Goal: Task Accomplishment & Management: Manage account settings

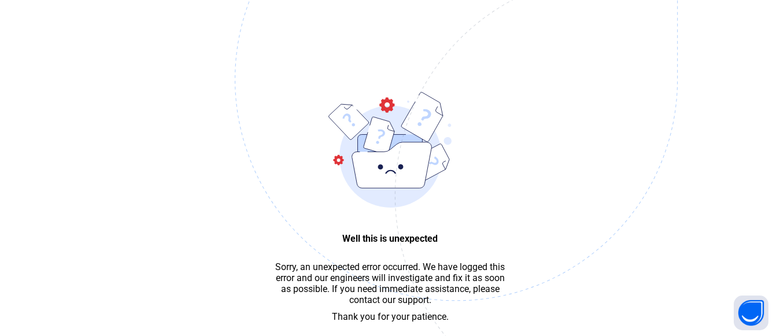
scroll to position [35, 0]
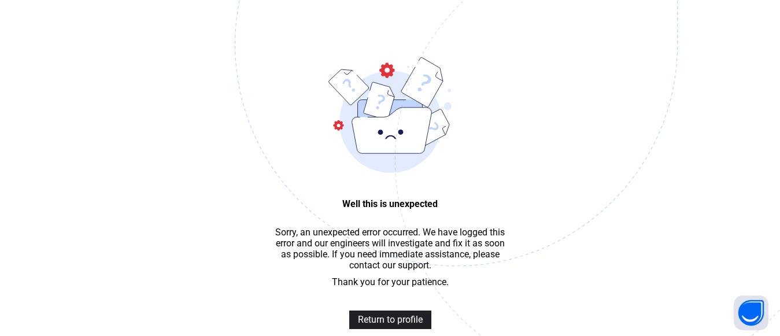
click at [379, 322] on span "Return to profile" at bounding box center [390, 319] width 65 height 11
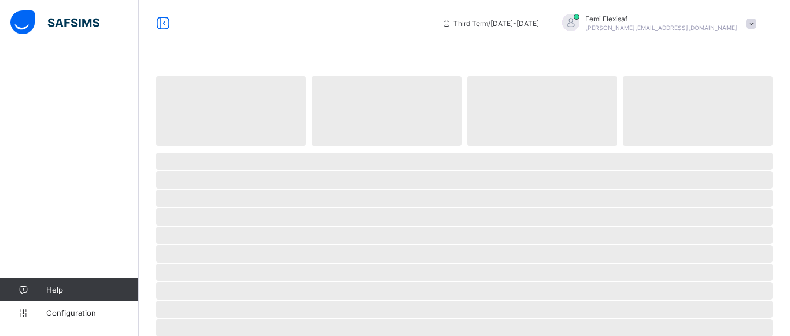
select select "**"
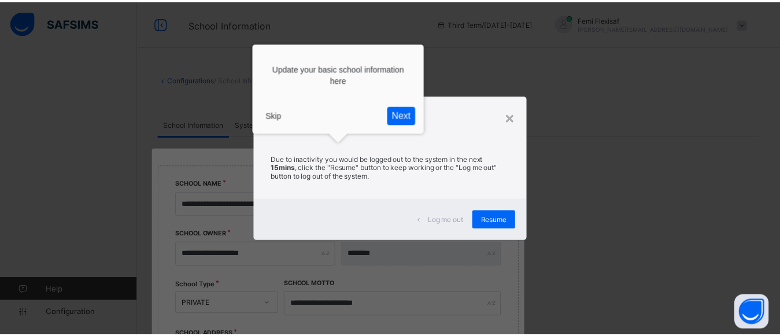
scroll to position [136, 0]
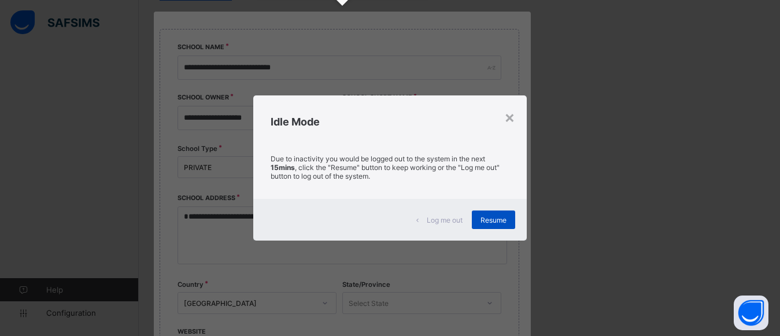
click at [491, 216] on span "Resume" at bounding box center [493, 220] width 26 height 9
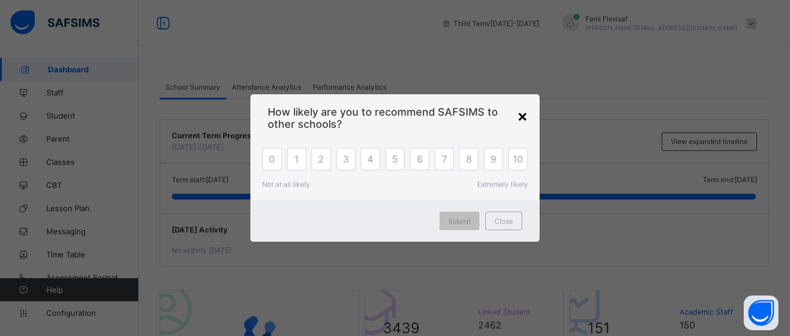
click at [524, 116] on div "×" at bounding box center [522, 116] width 11 height 20
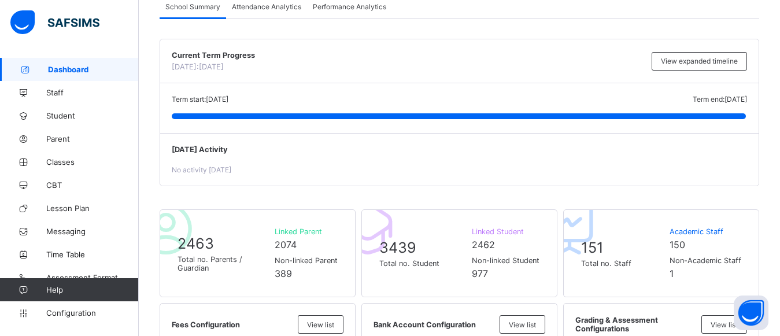
scroll to position [62, 0]
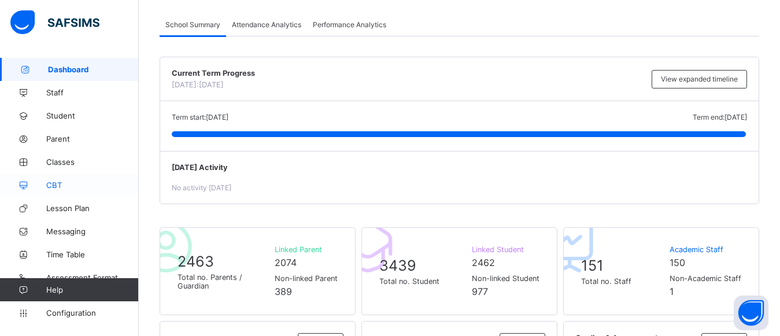
click at [56, 186] on span "CBT" at bounding box center [92, 184] width 93 height 9
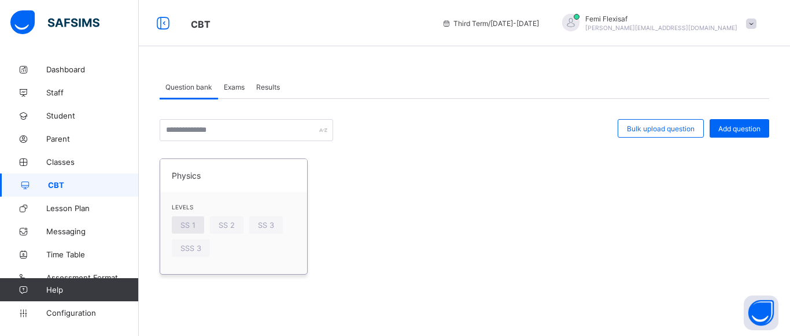
click at [182, 228] on span "SS 1" at bounding box center [187, 225] width 15 height 9
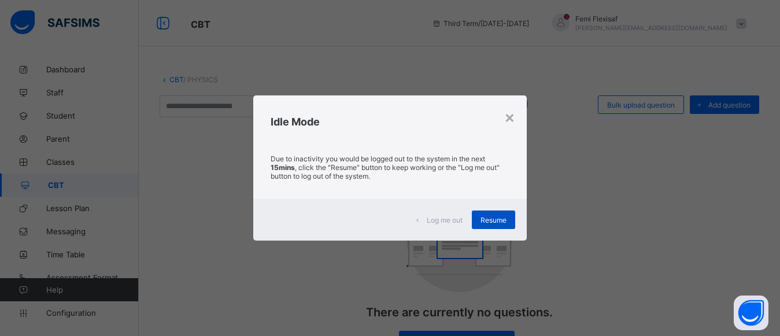
click at [482, 221] on span "Resume" at bounding box center [493, 220] width 26 height 9
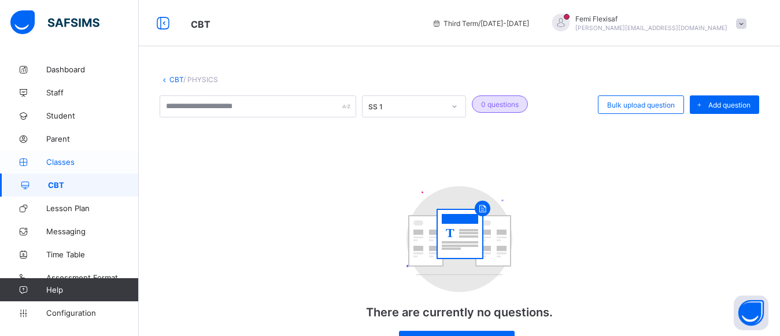
click at [58, 156] on link "Classes" at bounding box center [69, 161] width 139 height 23
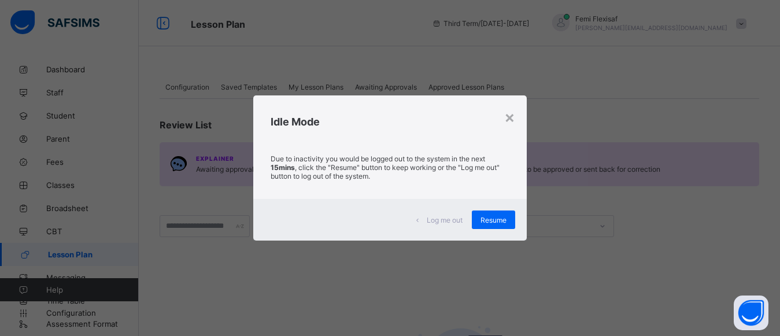
scroll to position [5, 0]
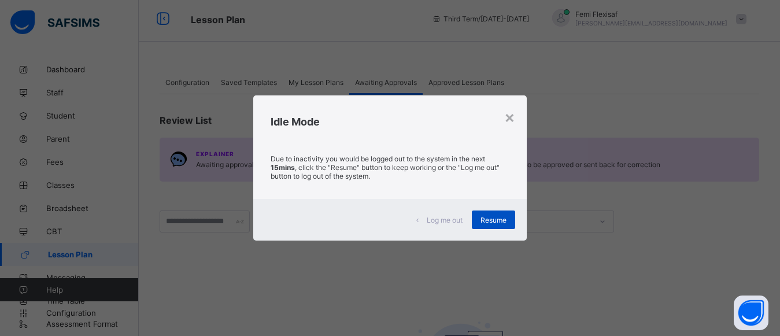
click at [492, 221] on span "Resume" at bounding box center [493, 220] width 26 height 9
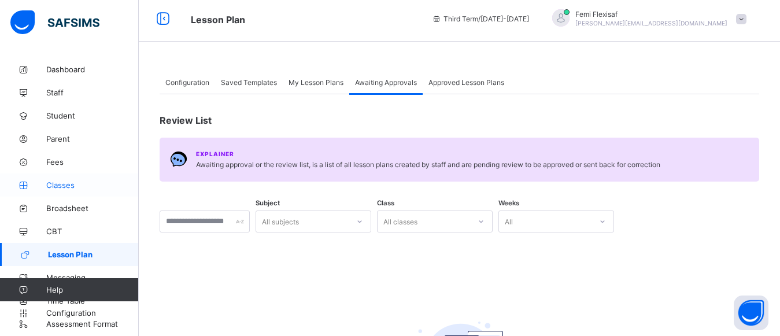
click at [60, 188] on span "Classes" at bounding box center [92, 184] width 93 height 9
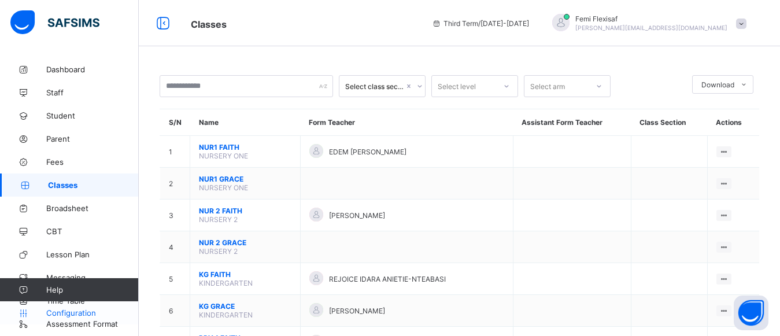
click at [77, 309] on span "Configuration" at bounding box center [92, 312] width 92 height 9
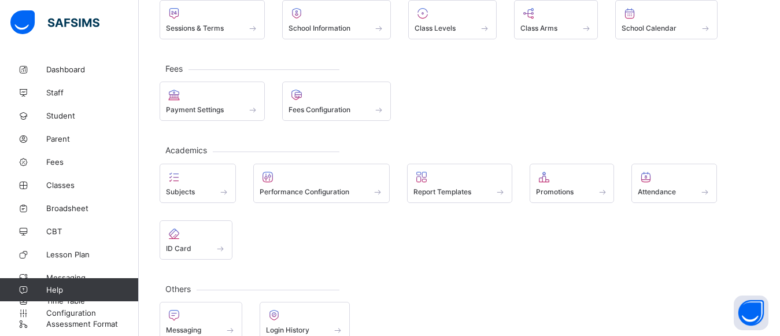
scroll to position [95, 0]
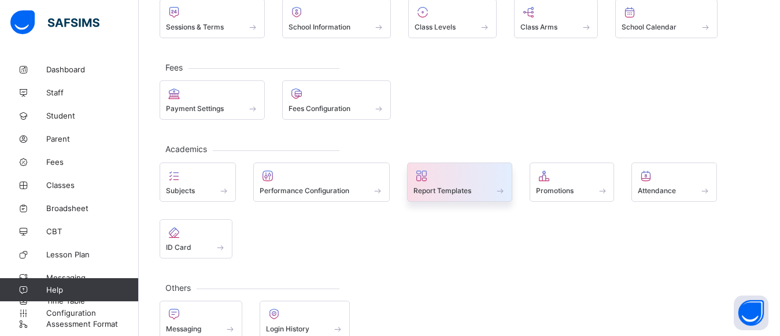
click at [430, 178] on div at bounding box center [459, 176] width 93 height 14
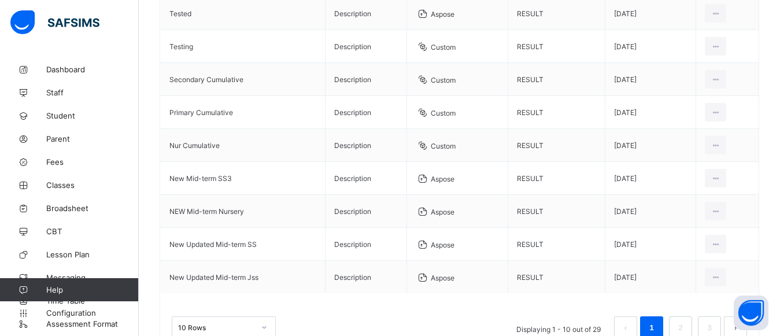
scroll to position [208, 0]
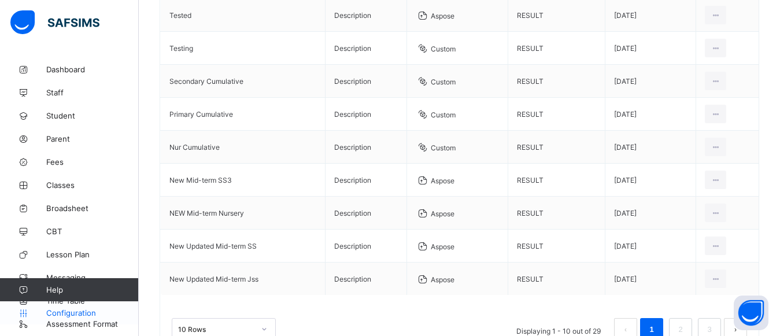
click at [88, 309] on span "Configuration" at bounding box center [92, 312] width 92 height 9
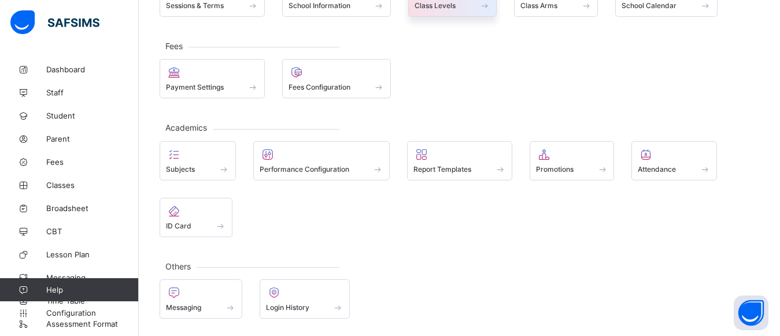
click at [448, 10] on span "Class Levels" at bounding box center [435, 5] width 41 height 9
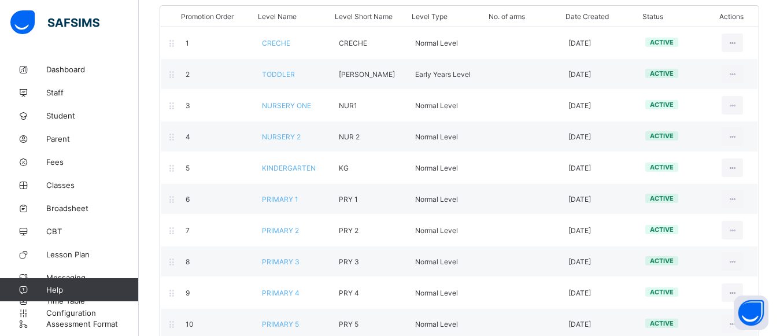
scroll to position [231, 0]
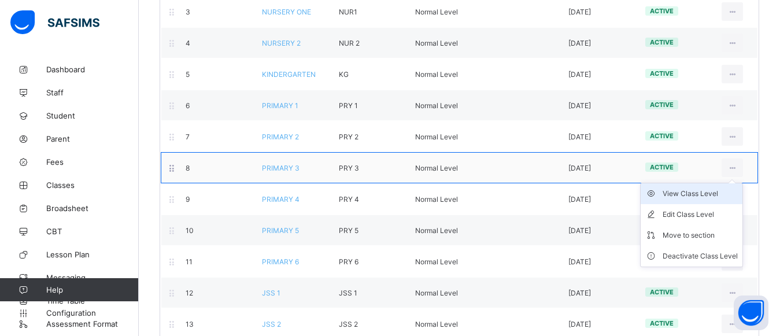
click at [708, 195] on div "View Class Level" at bounding box center [700, 194] width 75 height 12
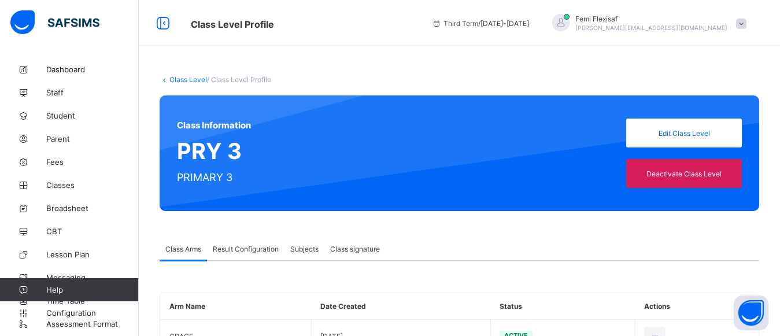
click at [272, 252] on span "Result Configuration" at bounding box center [246, 249] width 66 height 9
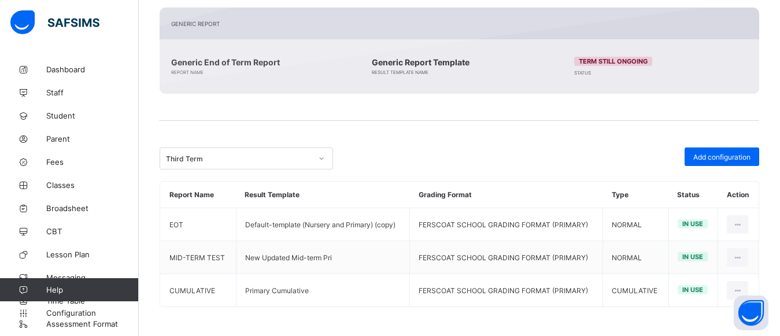
scroll to position [273, 0]
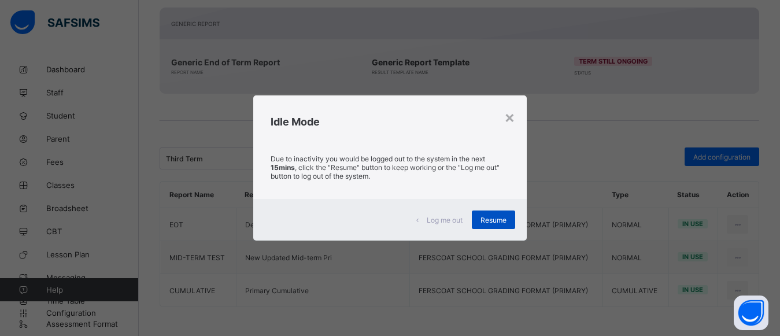
click at [502, 218] on span "Resume" at bounding box center [493, 220] width 26 height 9
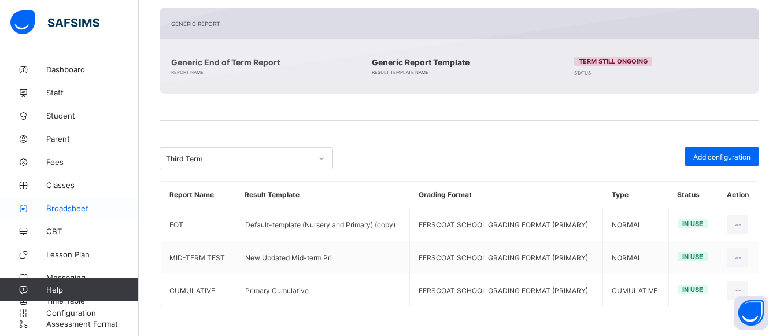
click at [68, 210] on span "Broadsheet" at bounding box center [92, 208] width 93 height 9
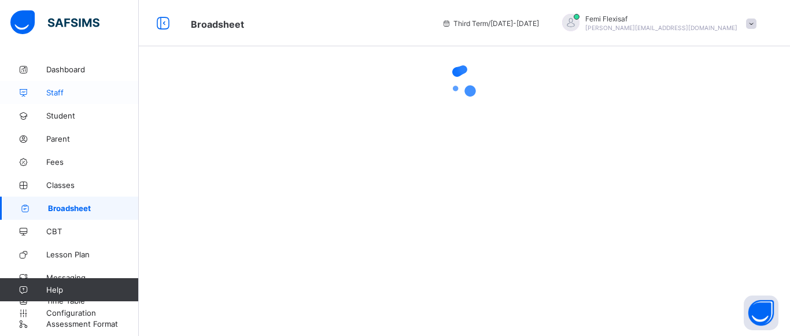
click at [53, 92] on span "Staff" at bounding box center [92, 92] width 93 height 9
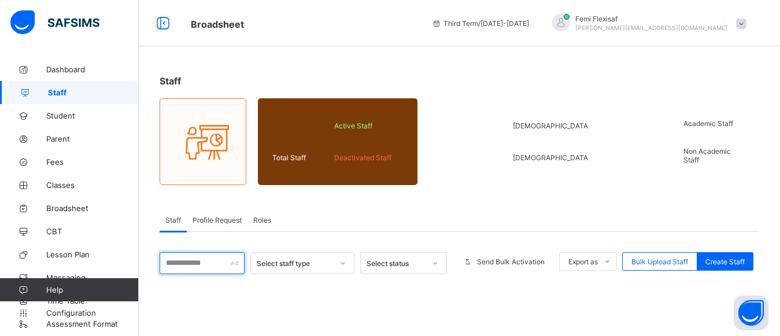
click at [184, 260] on input "text" at bounding box center [202, 263] width 85 height 22
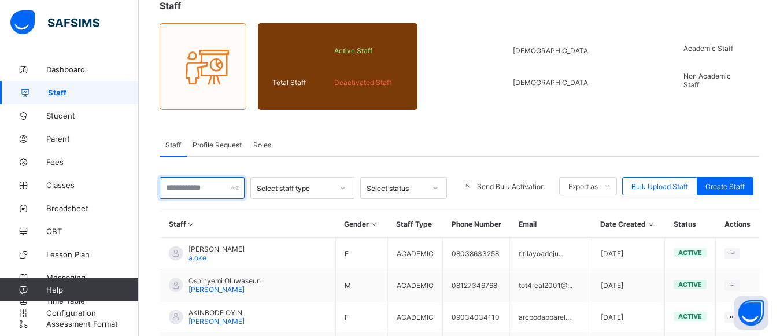
scroll to position [138, 0]
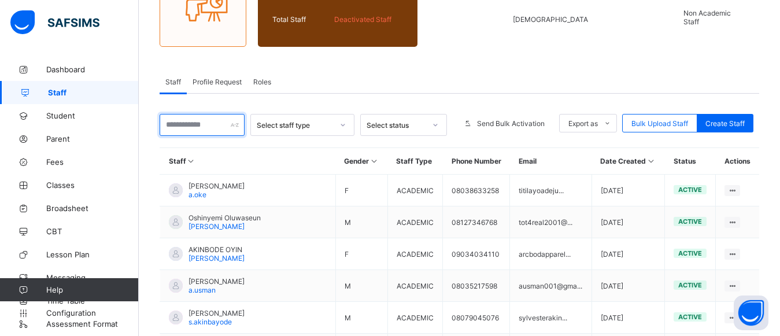
click at [187, 122] on input "text" at bounding box center [202, 125] width 85 height 22
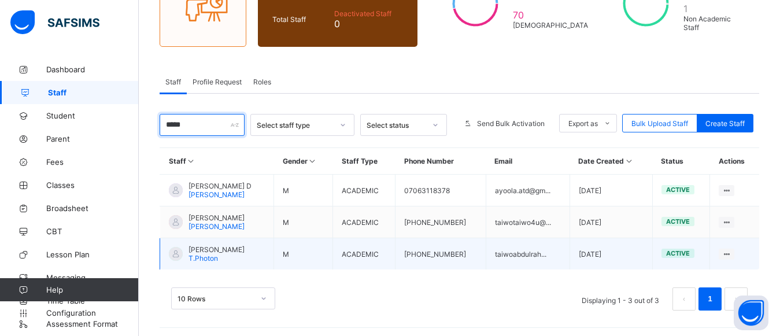
type input "*****"
click at [242, 249] on span "[PERSON_NAME]" at bounding box center [216, 249] width 56 height 9
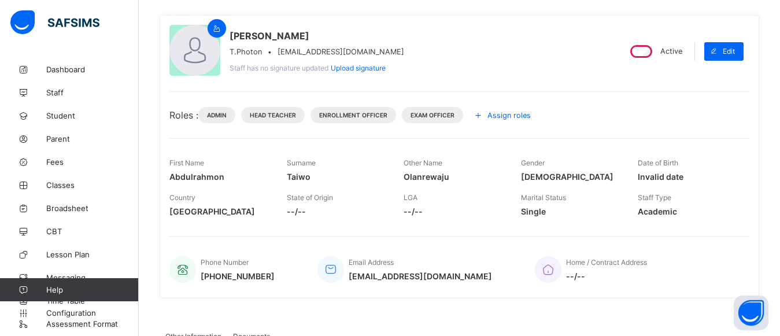
scroll to position [93, 0]
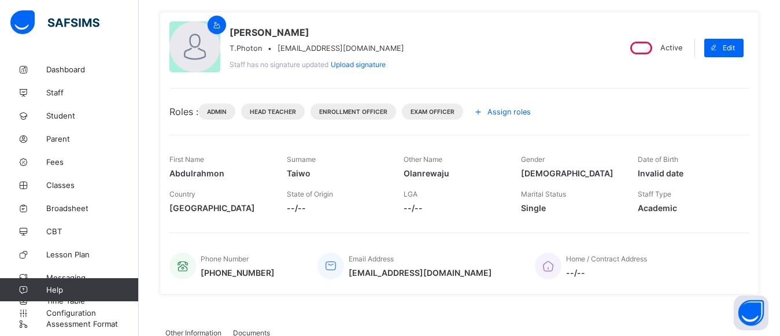
click at [519, 109] on span "Assign roles" at bounding box center [508, 112] width 43 height 9
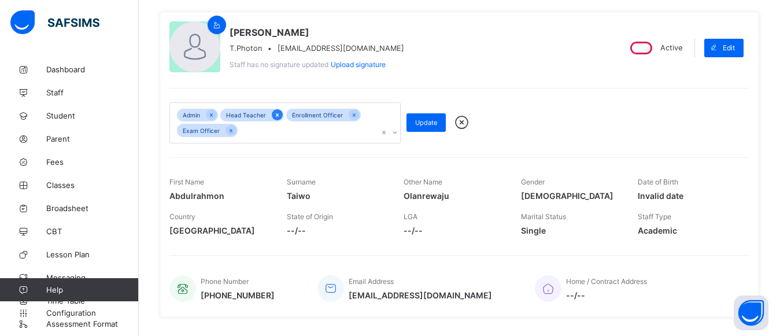
click at [275, 115] on icon at bounding box center [277, 115] width 6 height 8
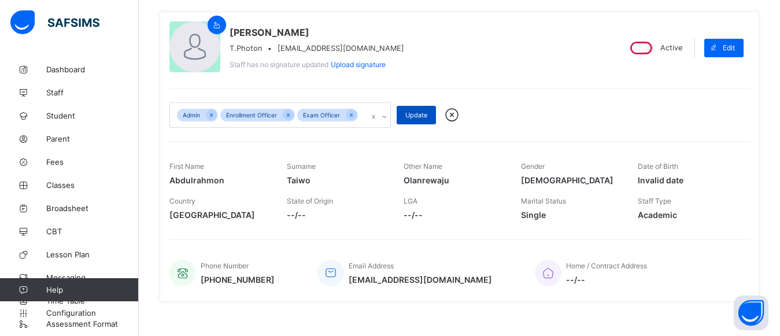
click at [411, 116] on span "Update" at bounding box center [416, 115] width 22 height 8
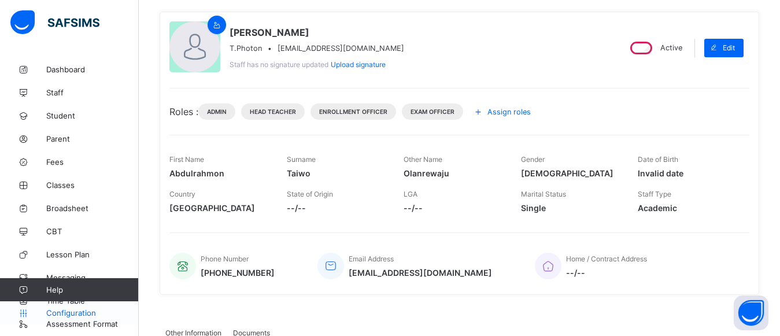
click at [83, 309] on span "Configuration" at bounding box center [92, 312] width 92 height 9
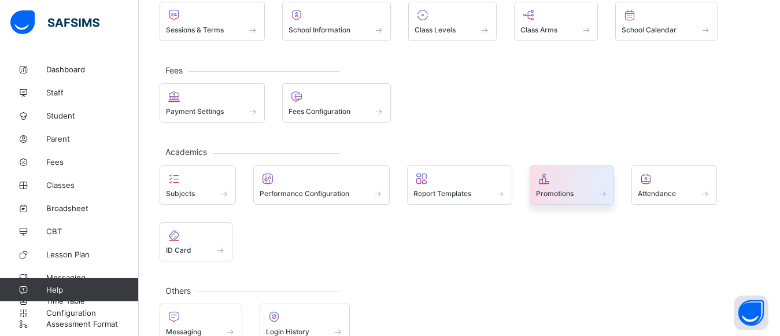
click at [547, 179] on icon at bounding box center [544, 179] width 16 height 14
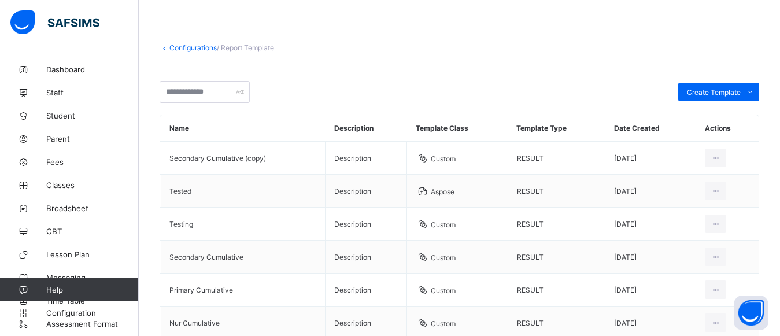
scroll to position [23, 0]
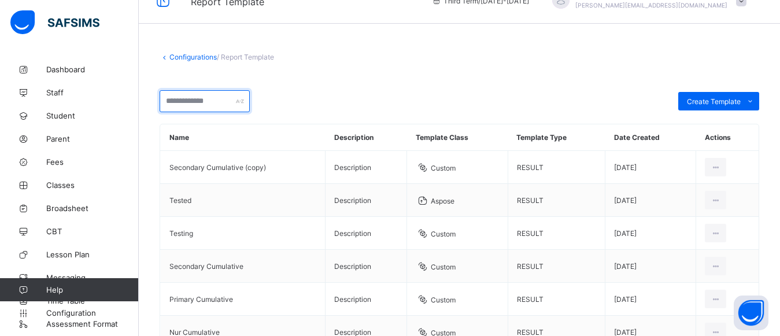
click at [191, 102] on input "text" at bounding box center [205, 101] width 90 height 22
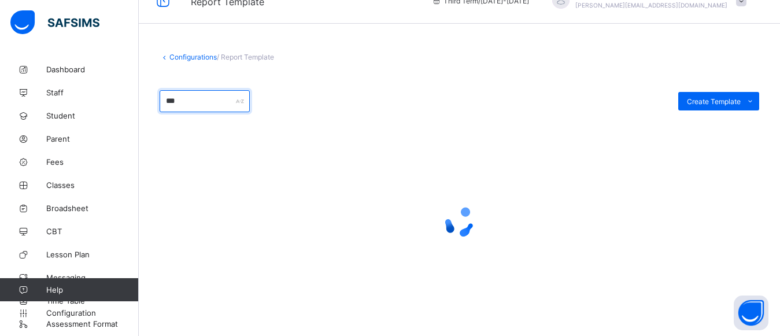
scroll to position [0, 0]
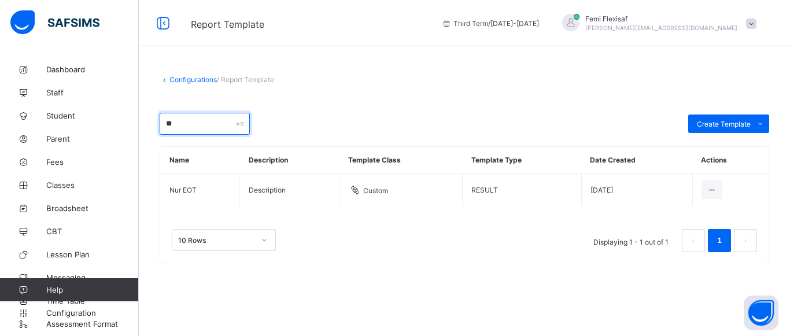
type input "*"
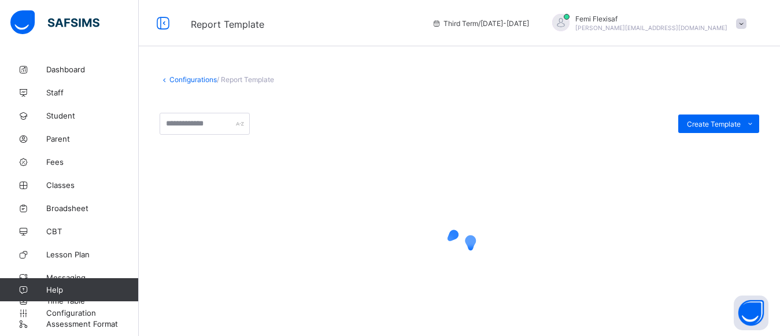
click at [380, 121] on div "Create Template Custom builder Upload aspose template" at bounding box center [460, 124] width 600 height 22
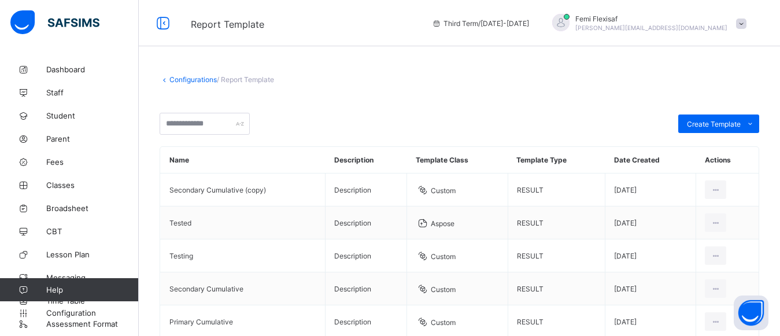
click at [398, 97] on span at bounding box center [460, 103] width 600 height 17
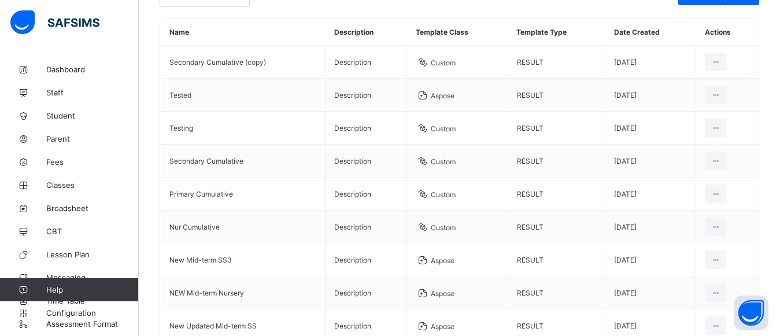
scroll to position [254, 0]
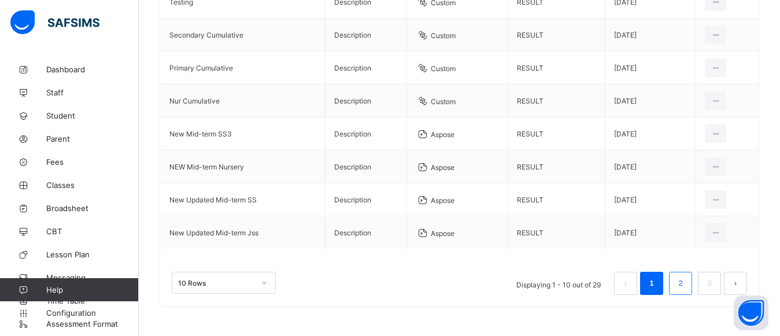
click at [686, 285] on link "2" at bounding box center [680, 283] width 11 height 15
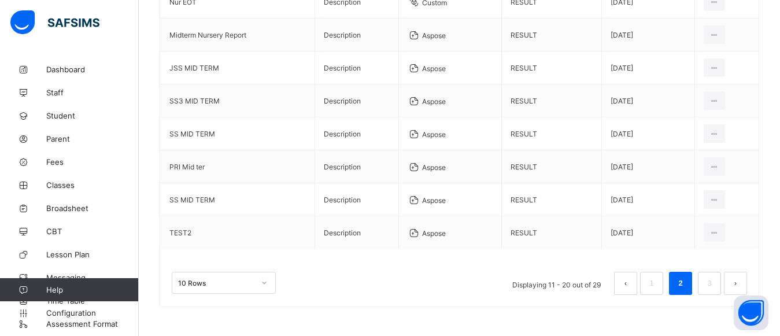
click at [449, 274] on div "10 Rows Displaying 11 - 20 out of 29 1 2 3" at bounding box center [459, 283] width 575 height 23
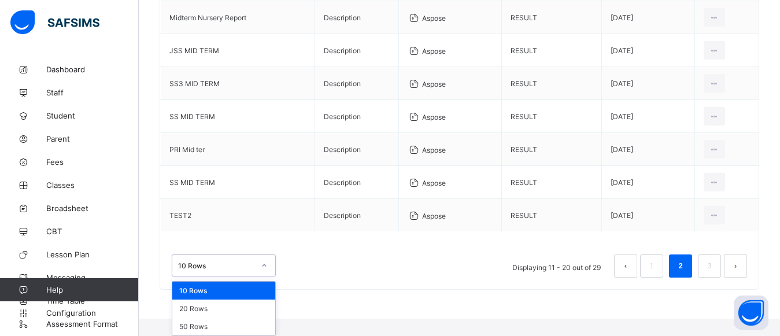
click at [250, 276] on div "option 10 Rows focused, 1 of 3. 3 results available. Use Up and Down to choose …" at bounding box center [224, 265] width 104 height 22
click at [212, 328] on div "50 Rows" at bounding box center [223, 326] width 103 height 18
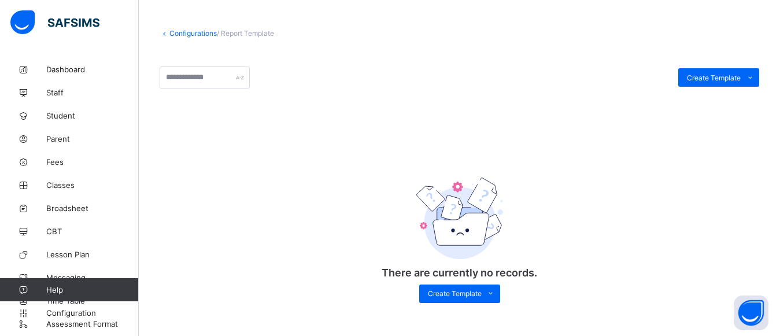
scroll to position [0, 0]
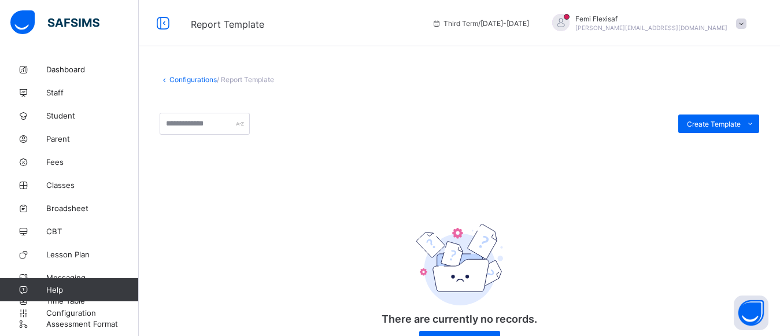
click at [212, 77] on link "Configurations" at bounding box center [192, 79] width 47 height 9
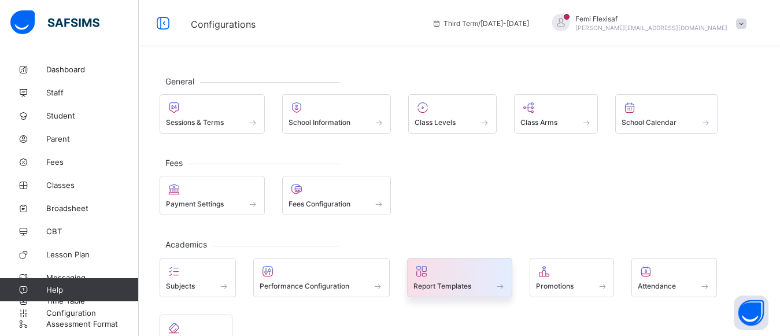
click at [441, 289] on span "Report Templates" at bounding box center [442, 286] width 58 height 9
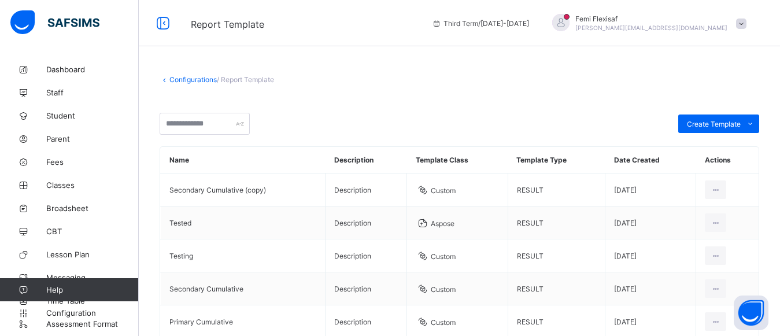
click at [319, 116] on div "Create Template Custom builder Upload aspose template" at bounding box center [460, 124] width 600 height 22
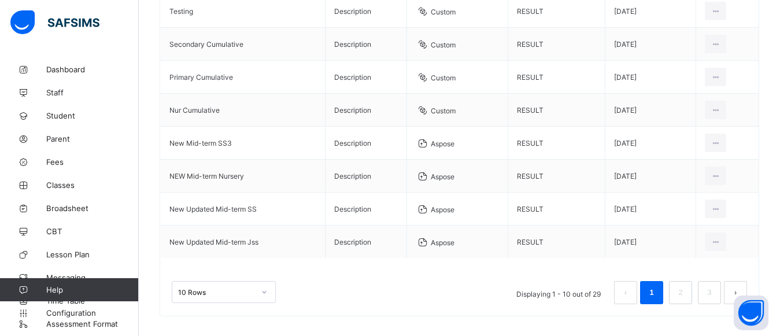
scroll to position [254, 0]
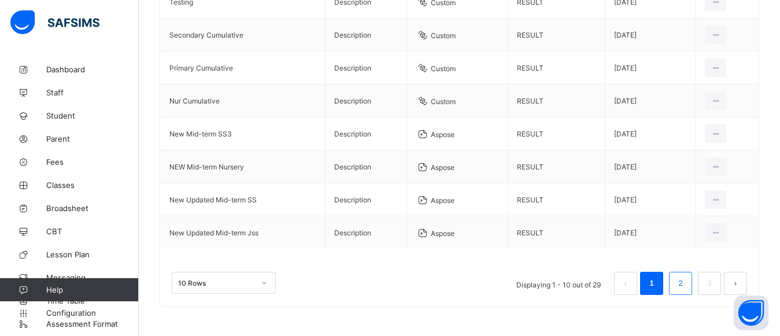
click at [686, 285] on link "2" at bounding box center [680, 283] width 11 height 15
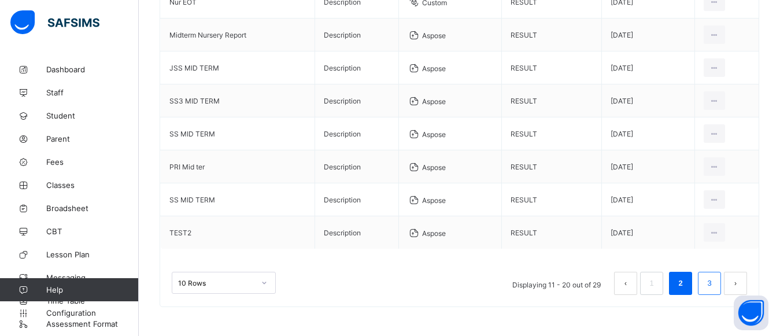
click at [715, 284] on link "3" at bounding box center [709, 283] width 11 height 15
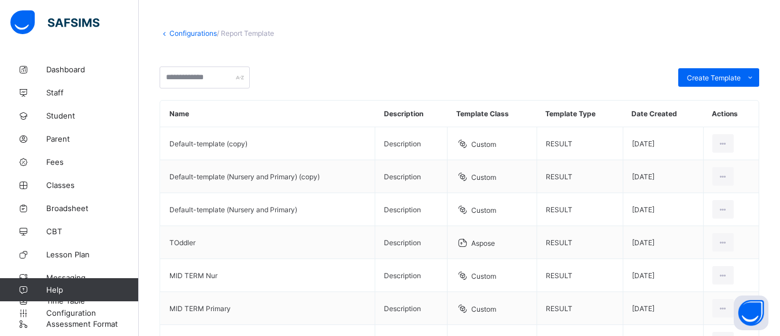
scroll to position [221, 0]
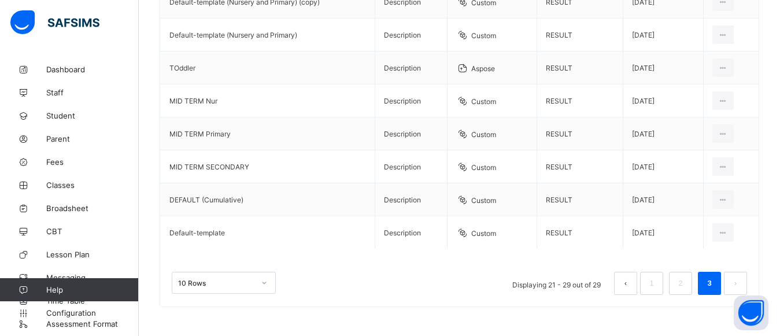
click at [442, 294] on div "10 Rows Displaying 21 - 29 out of 29 1 2 3" at bounding box center [459, 283] width 575 height 23
click at [269, 266] on div "10 Rows Displaying 21 - 29 out of 29 1 2 3" at bounding box center [459, 278] width 598 height 58
click at [686, 285] on link "2" at bounding box center [680, 283] width 11 height 15
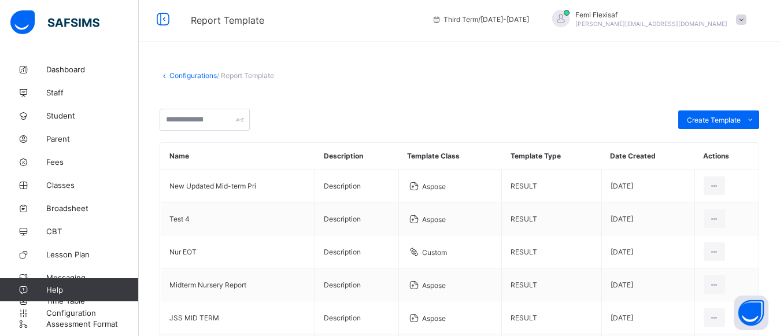
scroll to position [0, 0]
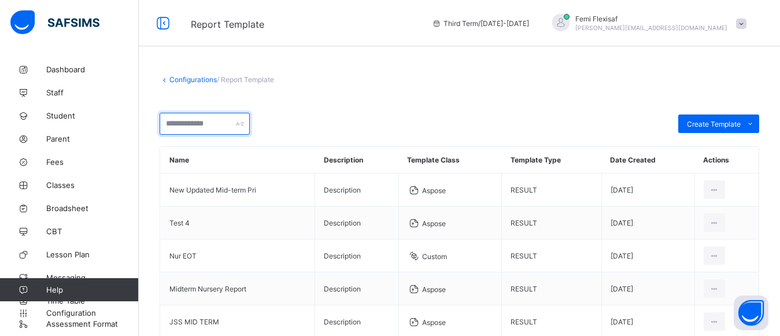
click at [206, 131] on input "text" at bounding box center [205, 124] width 90 height 22
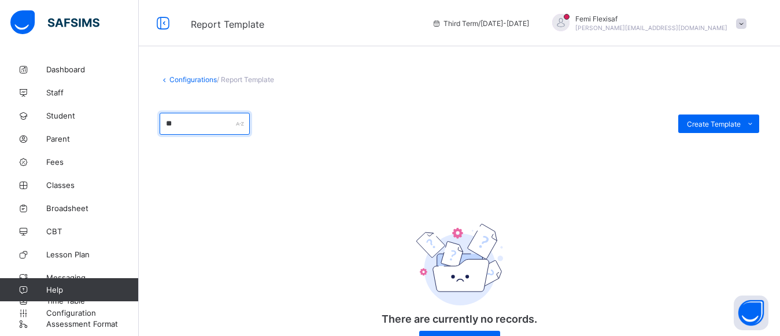
type input "*"
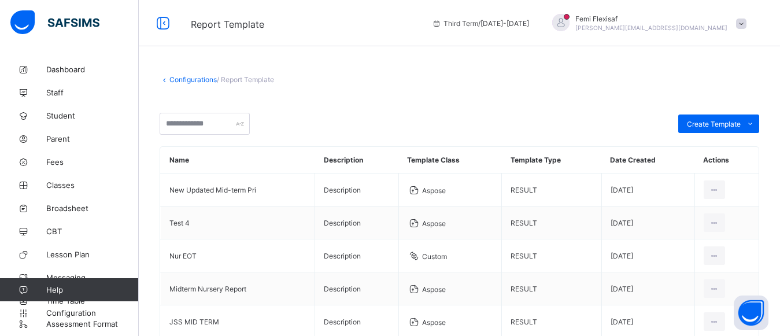
click at [367, 81] on div "Configurations / Report Template" at bounding box center [460, 79] width 600 height 9
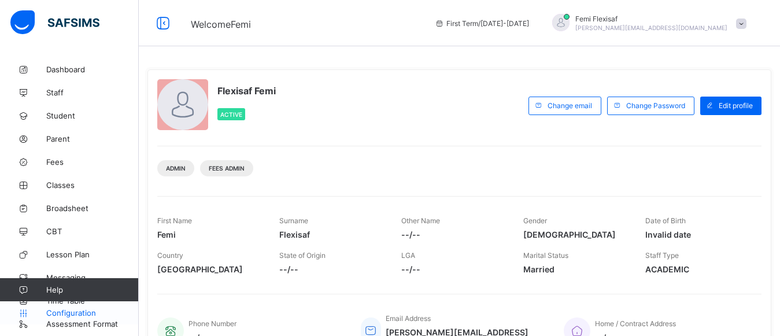
click at [62, 313] on span "Configuration" at bounding box center [92, 312] width 92 height 9
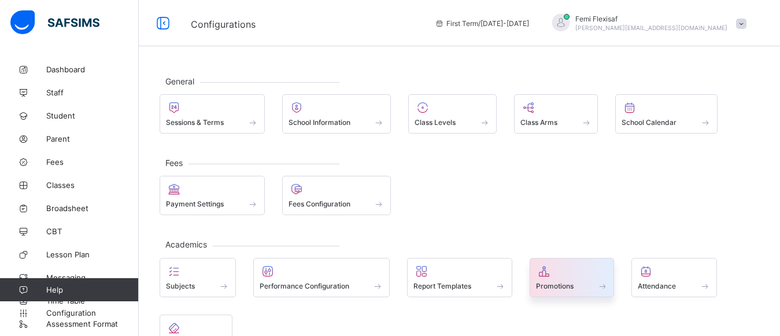
click at [560, 282] on span "Promotions" at bounding box center [555, 286] width 38 height 9
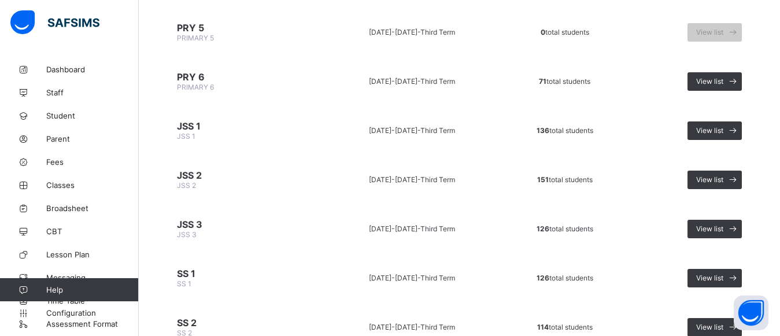
scroll to position [578, 0]
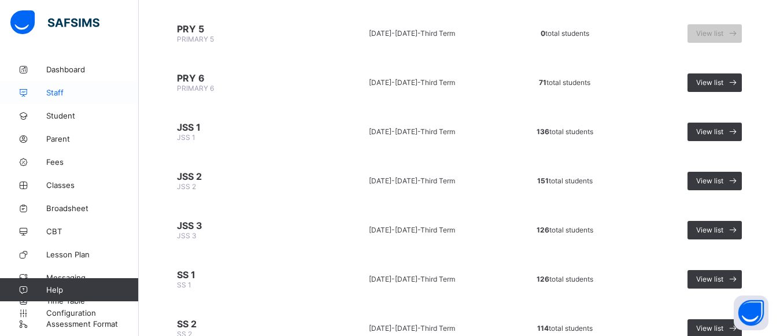
click at [47, 97] on span "Staff" at bounding box center [92, 92] width 93 height 9
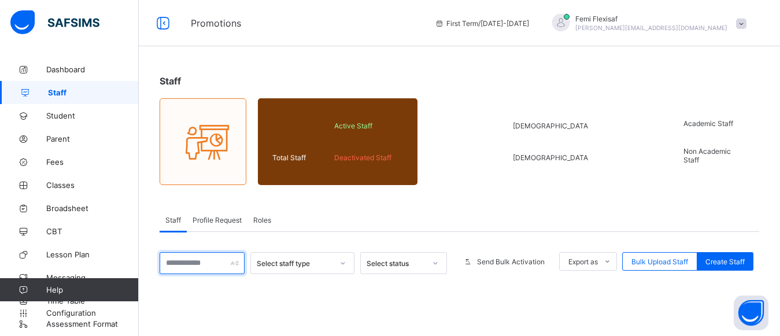
click at [199, 260] on input "text" at bounding box center [202, 263] width 85 height 22
type input "*****"
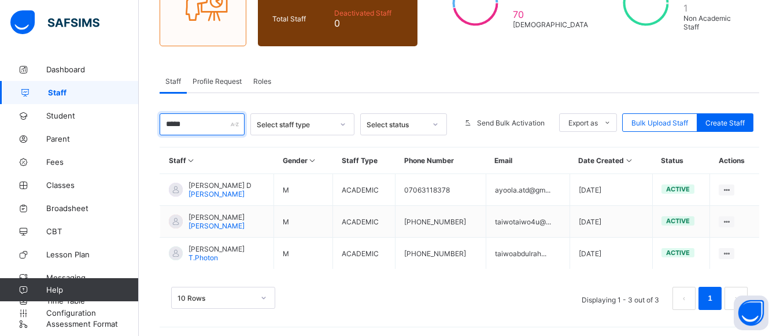
scroll to position [135, 0]
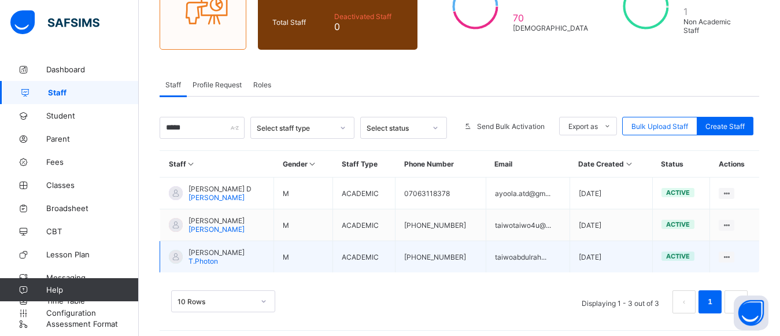
click at [226, 255] on span "[PERSON_NAME]" at bounding box center [216, 252] width 56 height 9
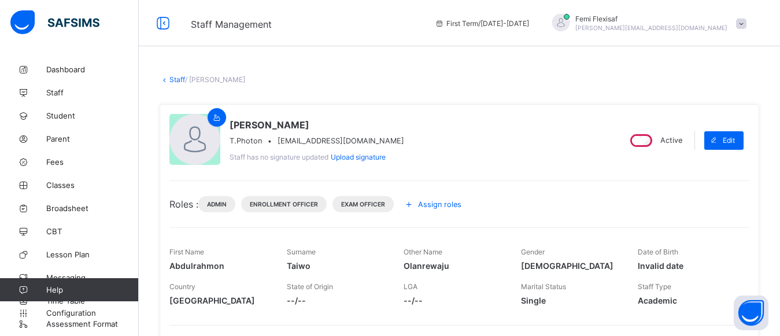
click at [443, 205] on span "Assign roles" at bounding box center [439, 204] width 43 height 9
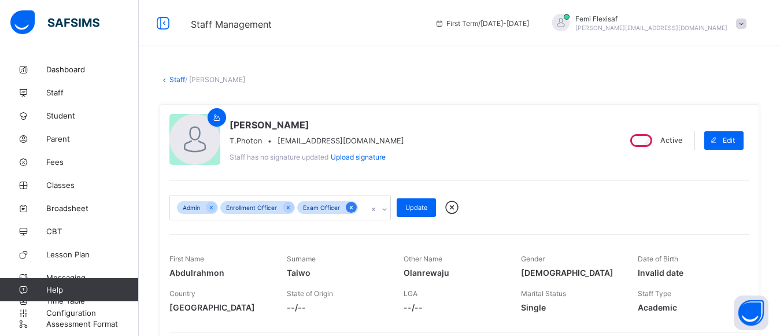
click at [352, 205] on icon at bounding box center [351, 208] width 6 height 8
click at [207, 205] on div at bounding box center [211, 207] width 11 height 11
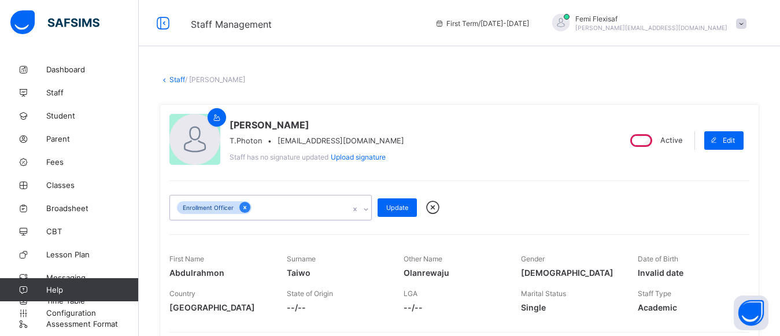
click at [243, 207] on icon at bounding box center [245, 208] width 6 height 8
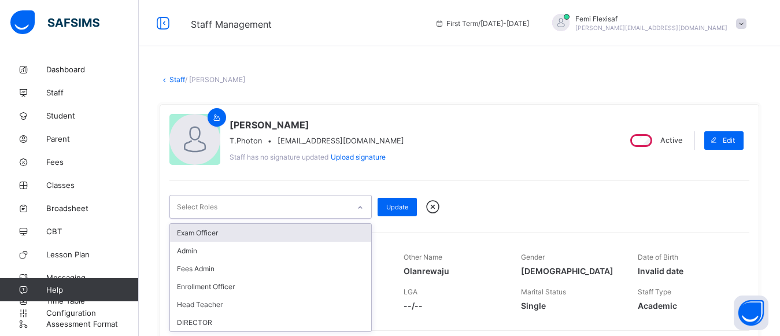
click at [212, 204] on div "Select Roles" at bounding box center [197, 207] width 40 height 22
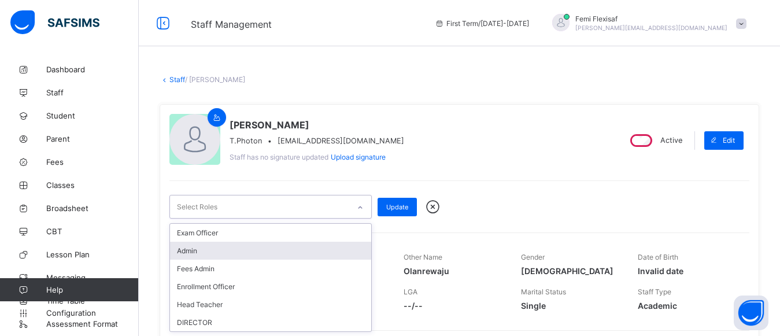
click at [191, 252] on div "Admin" at bounding box center [270, 251] width 201 height 18
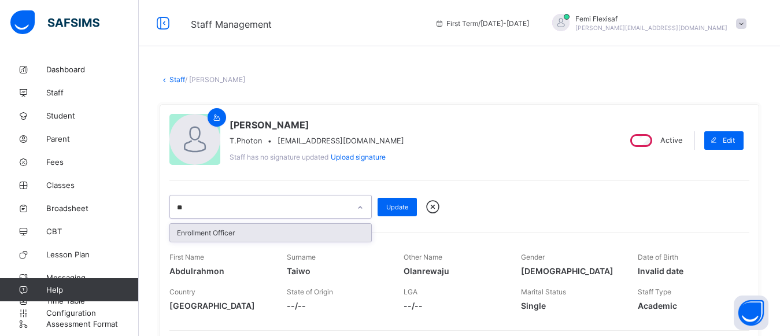
type input "**"
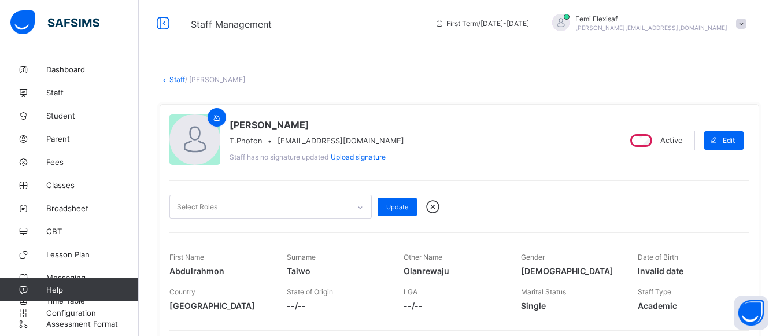
click at [375, 182] on div "Select Roles Update" at bounding box center [459, 199] width 580 height 38
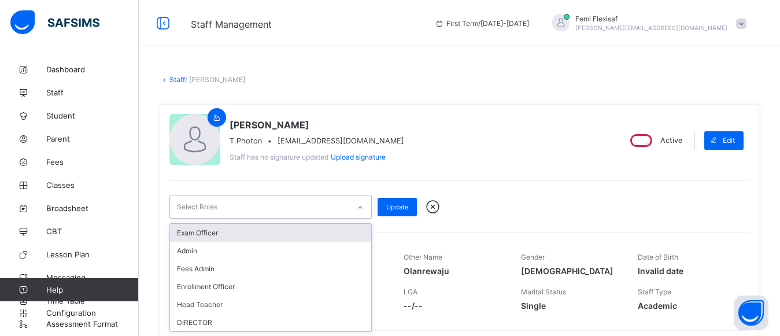
click at [245, 201] on div "Select Roles" at bounding box center [259, 206] width 179 height 23
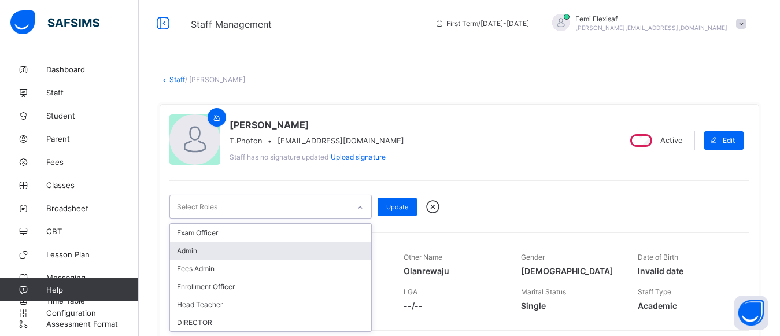
click at [197, 247] on div "Admin" at bounding box center [270, 251] width 201 height 18
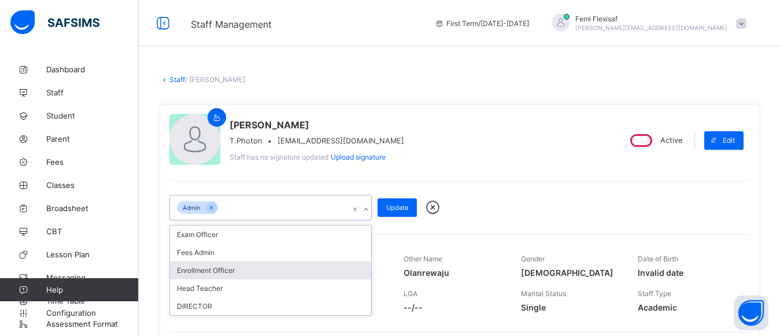
click at [243, 270] on div "Enrollment Officer" at bounding box center [270, 270] width 201 height 18
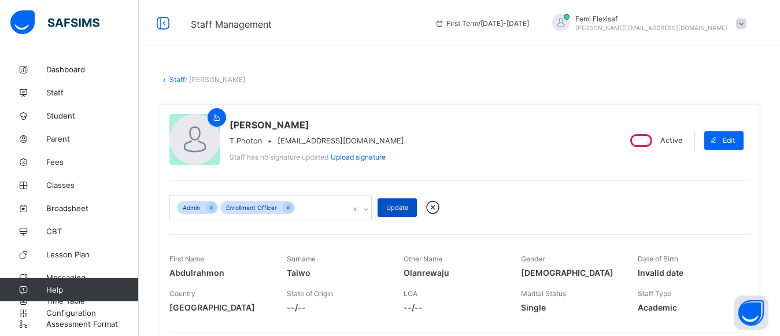
click at [402, 202] on div "Update" at bounding box center [397, 207] width 39 height 19
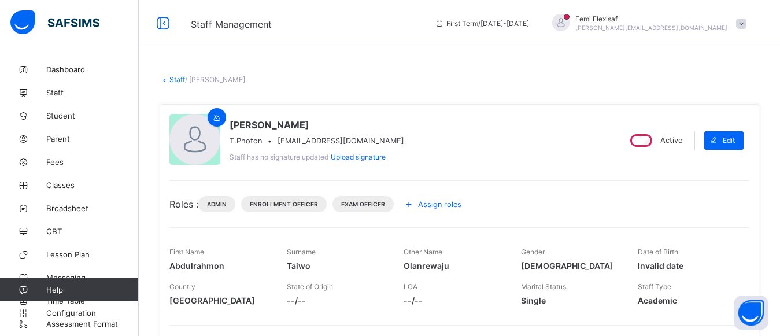
click at [746, 26] on span at bounding box center [741, 24] width 10 height 10
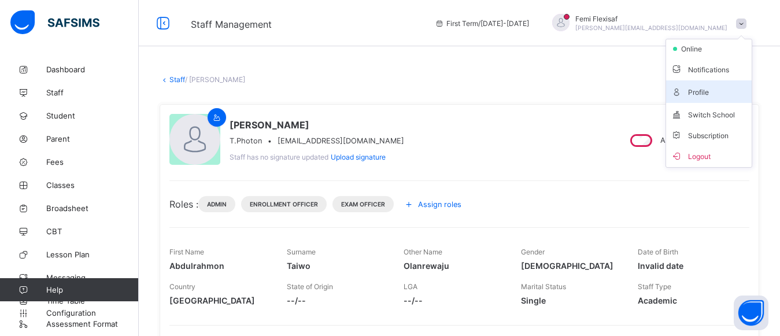
click at [709, 90] on span "Profile" at bounding box center [709, 91] width 76 height 13
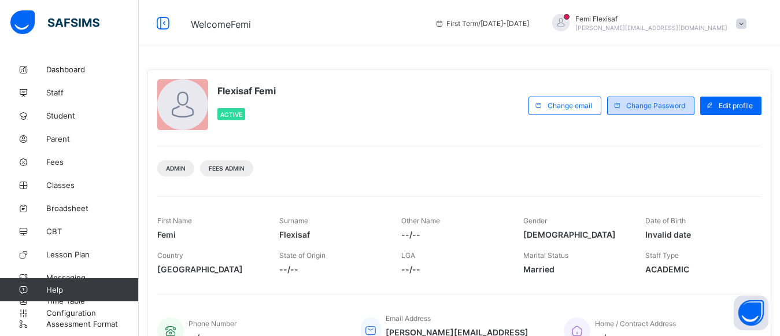
click at [659, 102] on span "Change Password" at bounding box center [655, 105] width 59 height 9
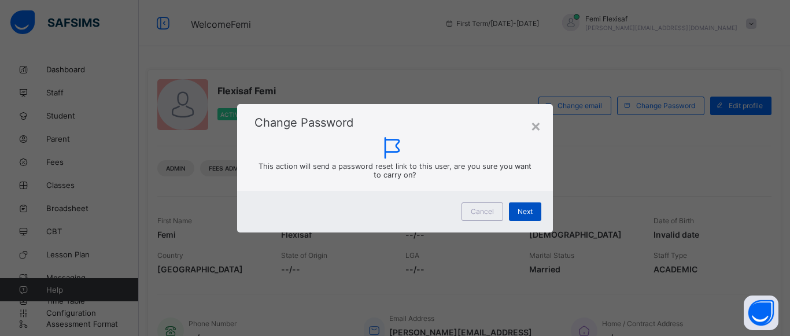
click at [523, 210] on span "Next" at bounding box center [524, 211] width 15 height 9
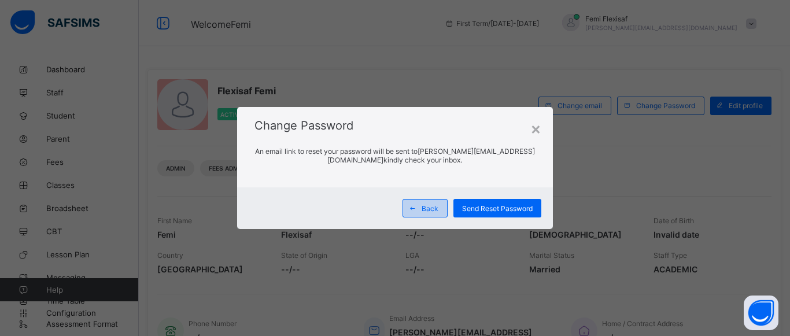
click at [426, 214] on div "Back" at bounding box center [424, 208] width 45 height 19
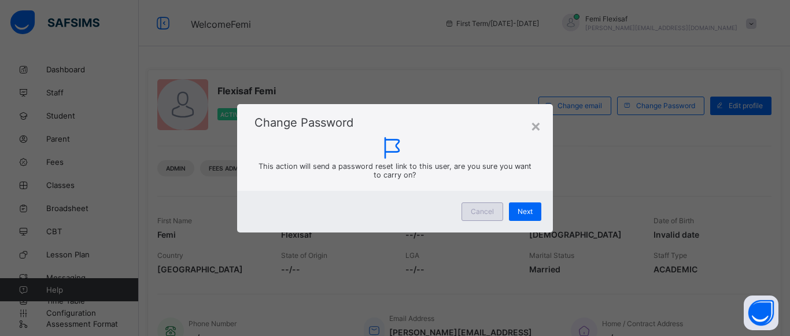
click at [486, 209] on span "Cancel" at bounding box center [482, 211] width 23 height 9
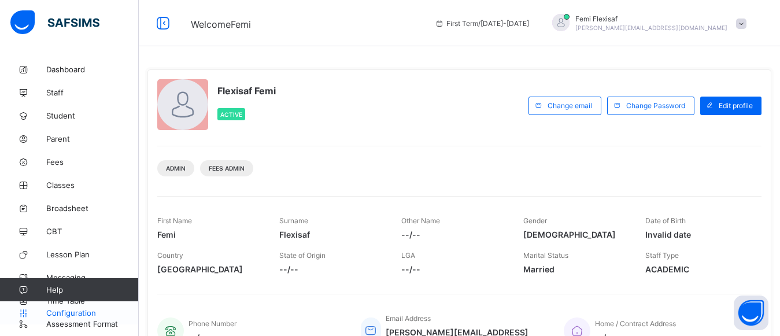
click at [68, 315] on span "Configuration" at bounding box center [92, 312] width 92 height 9
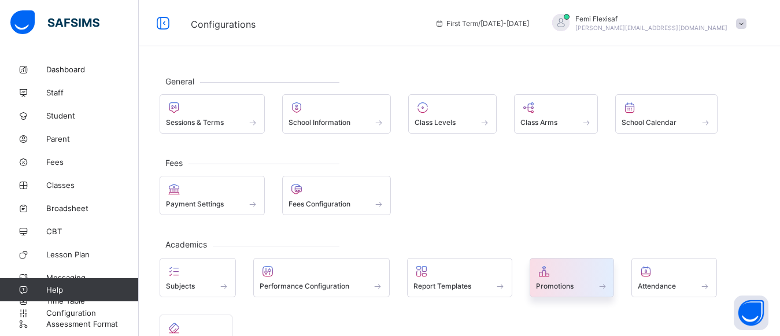
click at [563, 281] on div "Promotions" at bounding box center [572, 286] width 72 height 10
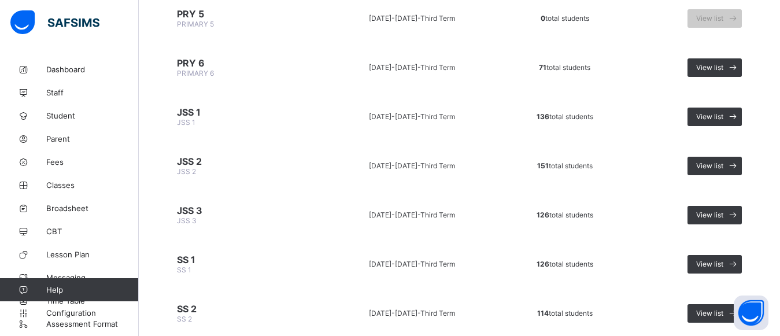
scroll to position [592, 0]
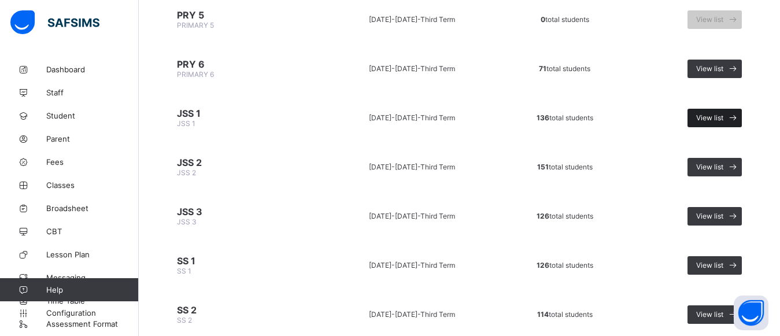
click at [723, 116] on span "View list" at bounding box center [709, 117] width 27 height 9
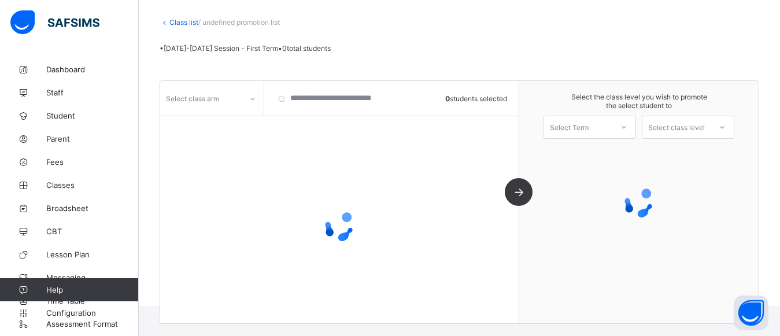
scroll to position [57, 0]
click at [230, 94] on div "Select class arm" at bounding box center [201, 98] width 82 height 16
click at [213, 126] on div "No options" at bounding box center [212, 123] width 102 height 18
click at [233, 119] on div "No options" at bounding box center [212, 123] width 102 height 18
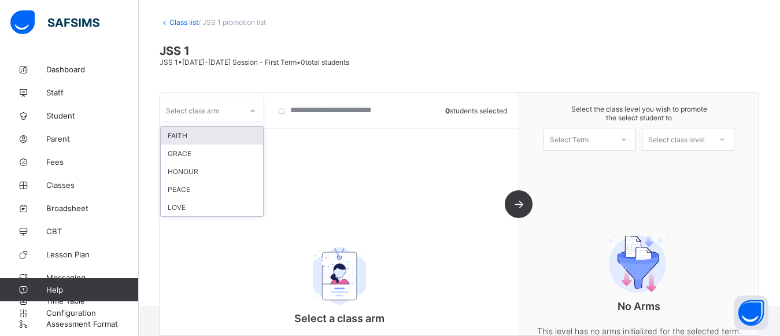
click at [178, 137] on div "FAITH" at bounding box center [212, 136] width 102 height 18
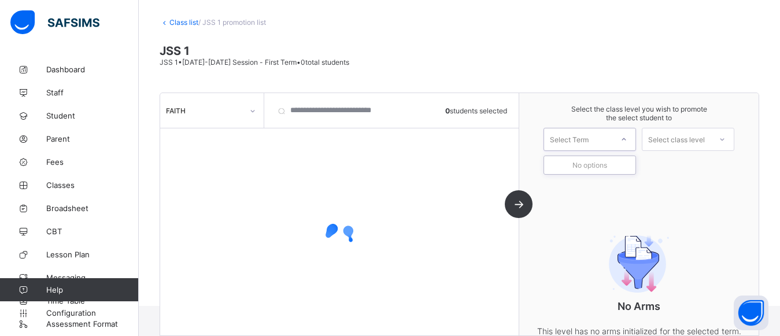
click at [612, 143] on div "Select Term" at bounding box center [578, 139] width 68 height 16
click at [589, 164] on div "No options" at bounding box center [589, 165] width 91 height 18
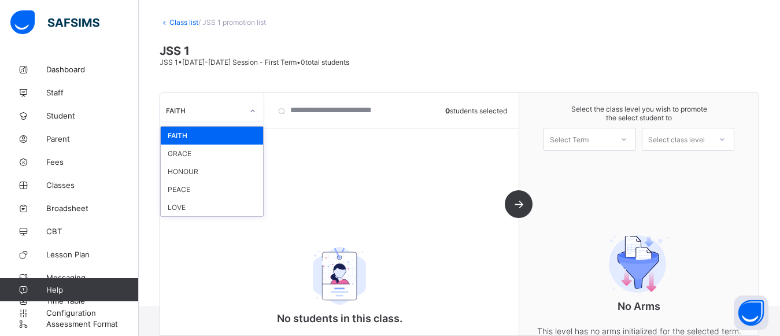
click at [257, 116] on div at bounding box center [253, 111] width 20 height 19
click at [182, 149] on div "GRACE" at bounding box center [212, 154] width 102 height 18
click at [228, 114] on div "GRACE" at bounding box center [204, 110] width 77 height 9
click at [185, 161] on div "HONOUR" at bounding box center [212, 154] width 102 height 18
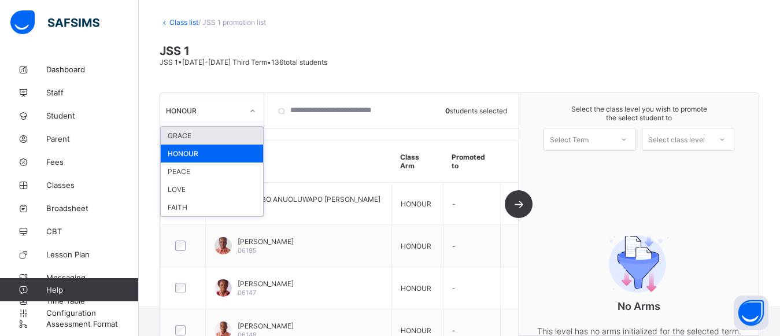
click at [247, 117] on div at bounding box center [253, 111] width 20 height 19
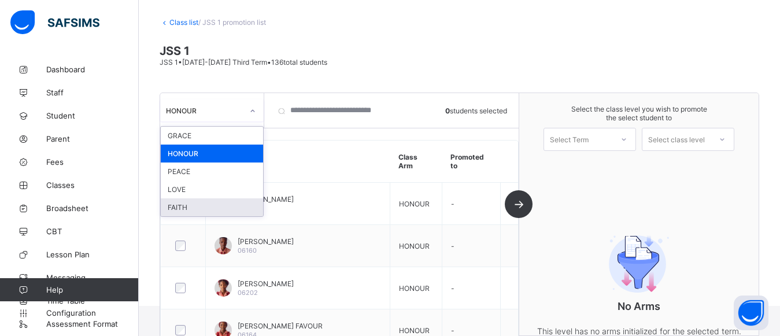
click at [183, 203] on div "FAITH" at bounding box center [212, 207] width 102 height 18
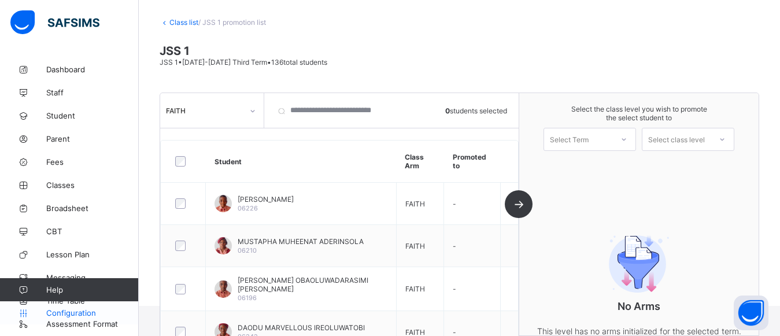
click at [78, 311] on span "Configuration" at bounding box center [92, 312] width 92 height 9
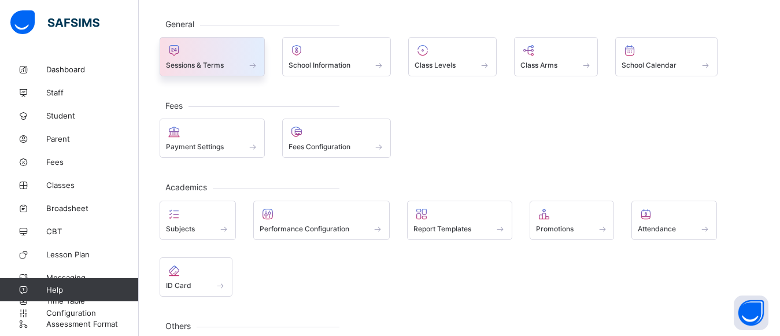
click at [211, 62] on span "Sessions & Terms" at bounding box center [195, 65] width 58 height 9
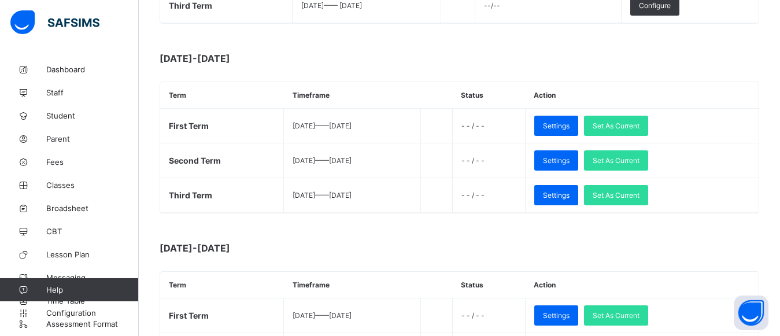
scroll to position [324, 0]
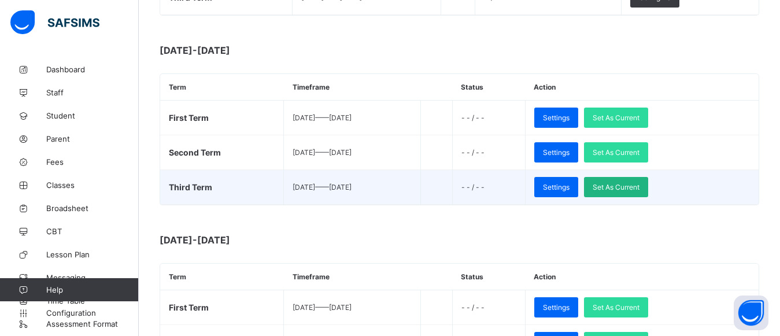
click at [634, 184] on span "Set As Current" at bounding box center [616, 187] width 47 height 9
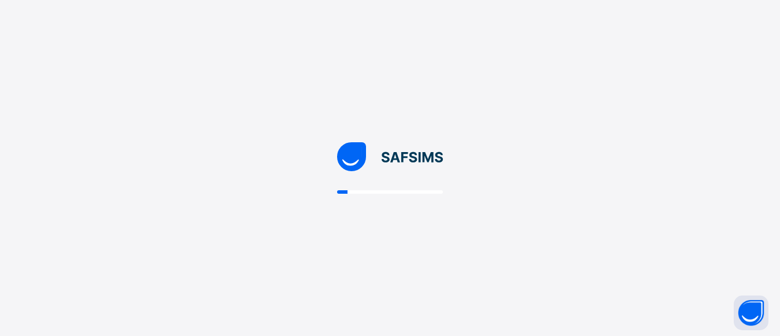
scroll to position [0, 0]
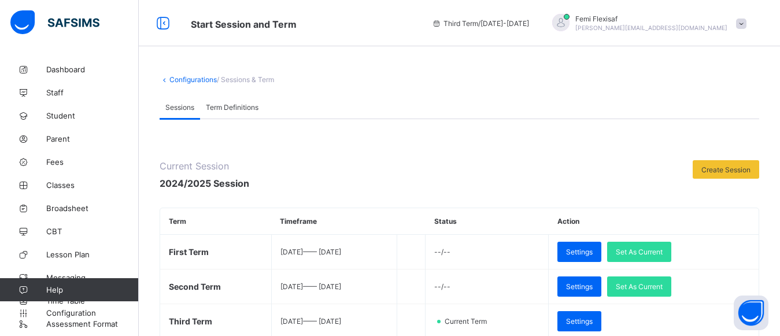
click at [634, 184] on div at bounding box center [471, 175] width 432 height 30
click at [58, 187] on span "Classes" at bounding box center [92, 184] width 93 height 9
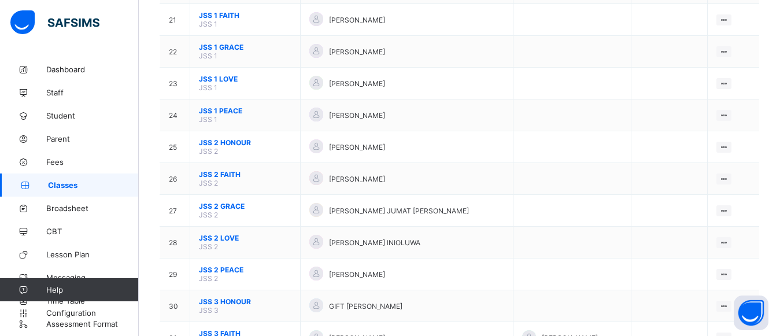
scroll to position [786, 0]
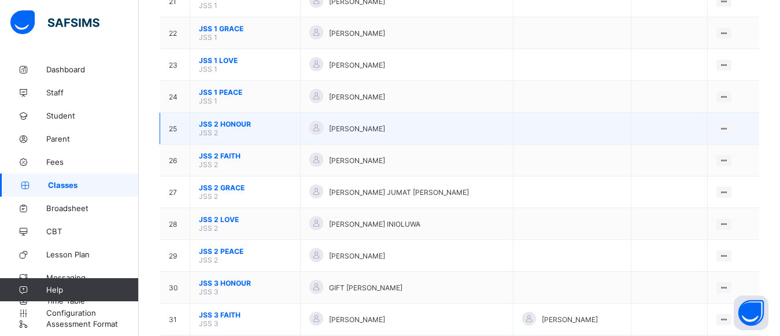
click at [225, 123] on span "JSS 2 HONOUR" at bounding box center [245, 124] width 93 height 9
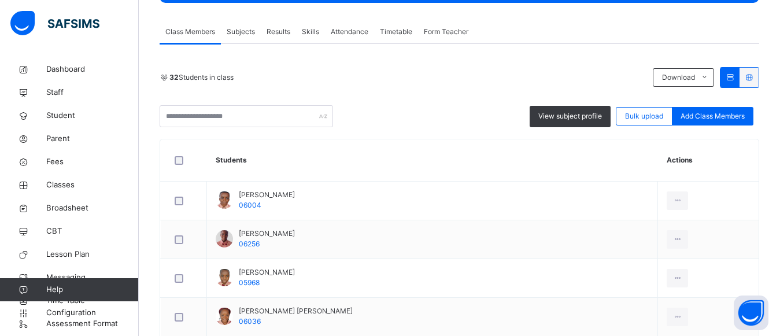
scroll to position [249, 0]
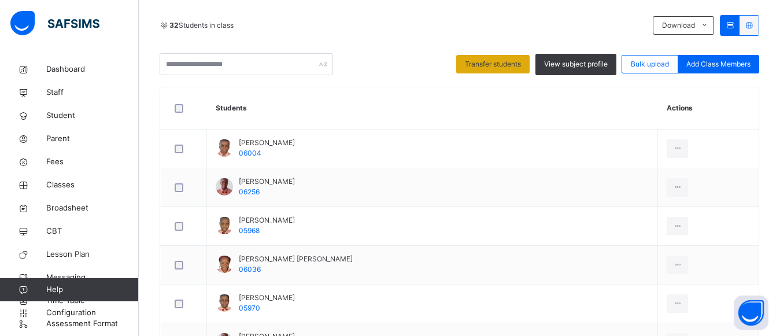
click at [479, 68] on span "Transfer students" at bounding box center [493, 64] width 56 height 10
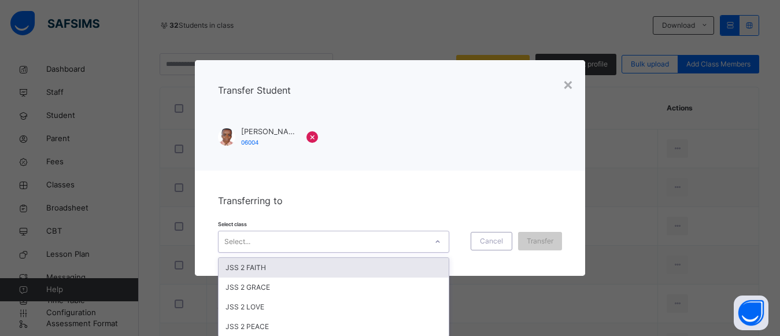
scroll to position [1, 0]
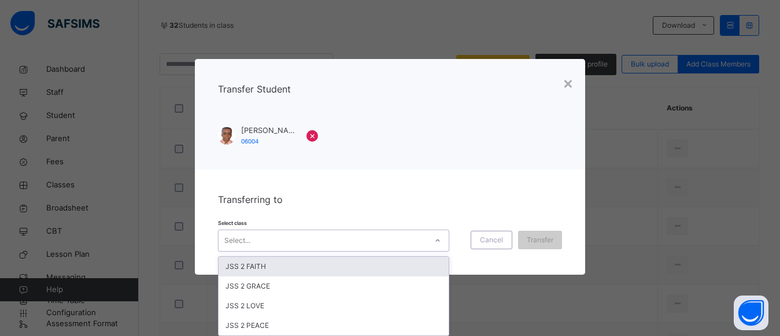
click at [417, 241] on div "Select..." at bounding box center [323, 241] width 208 height 18
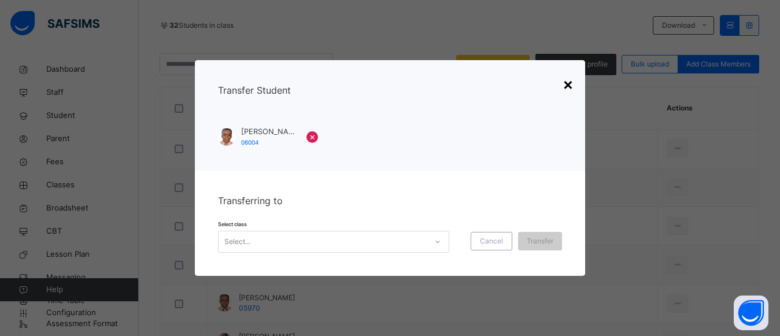
scroll to position [0, 0]
click at [564, 82] on div "× Transfer Student [PERSON_NAME] 06004 × Transferring to Select class Select...…" at bounding box center [390, 168] width 390 height 216
click at [568, 83] on div "×" at bounding box center [568, 84] width 11 height 24
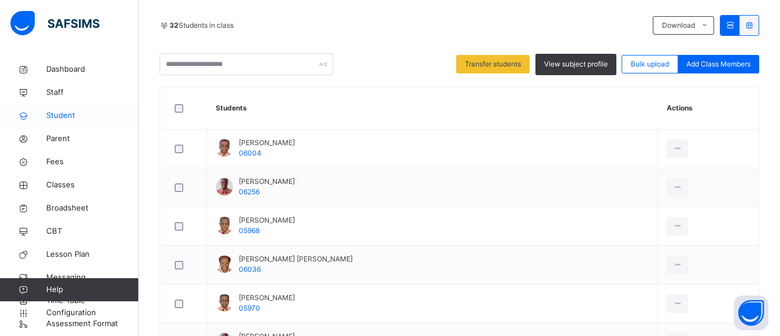
click at [58, 113] on span "Student" at bounding box center [92, 116] width 93 height 12
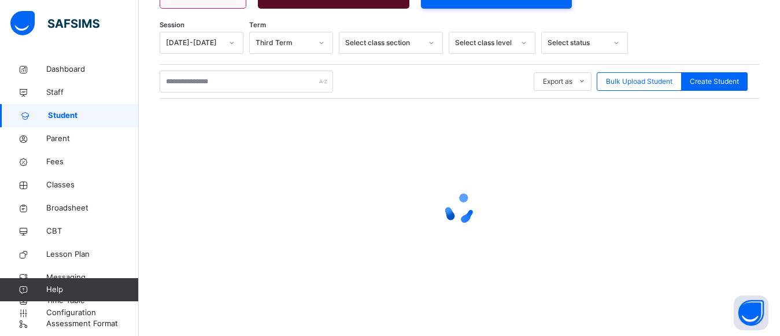
scroll to position [249, 0]
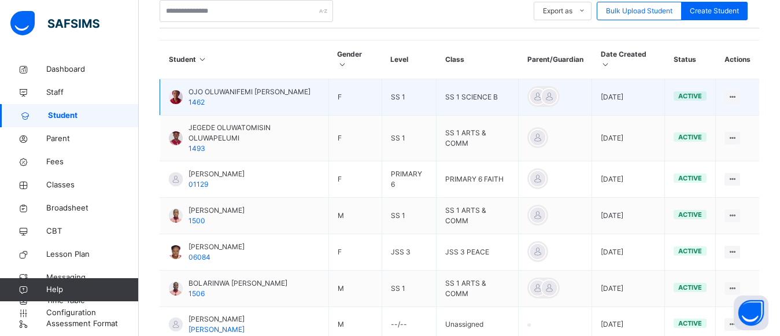
click at [263, 90] on span "OJO OLUWANIFEMI [PERSON_NAME]" at bounding box center [249, 92] width 122 height 10
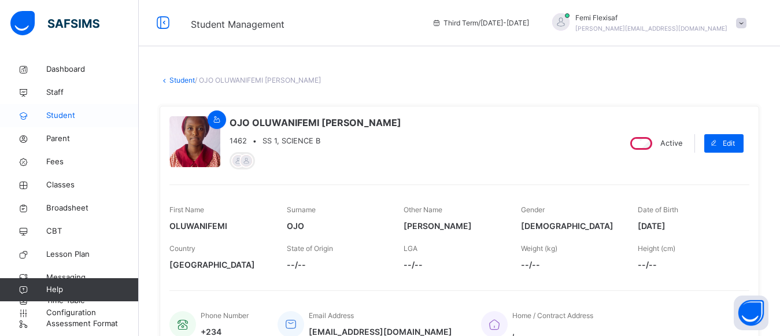
click at [60, 117] on span "Student" at bounding box center [92, 116] width 93 height 12
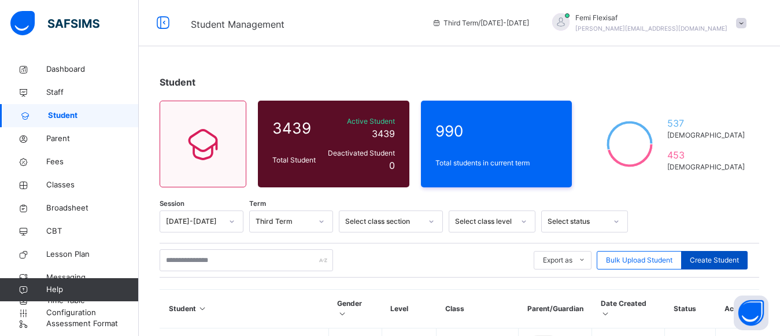
click at [712, 261] on span "Create Student" at bounding box center [714, 260] width 49 height 10
select select "**"
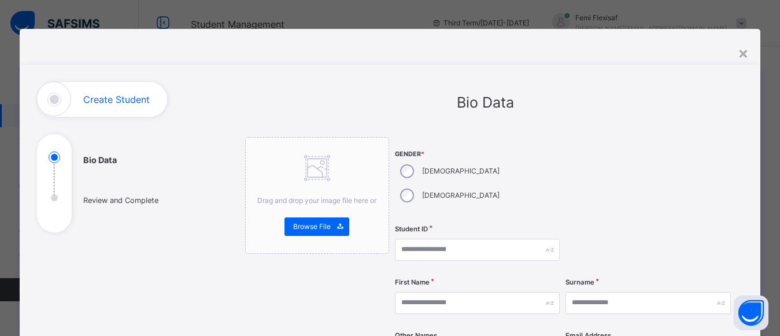
click at [593, 147] on div at bounding box center [647, 178] width 165 height 83
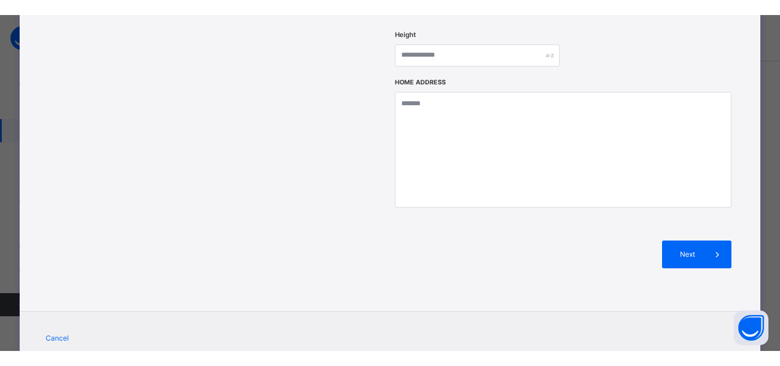
scroll to position [520, 0]
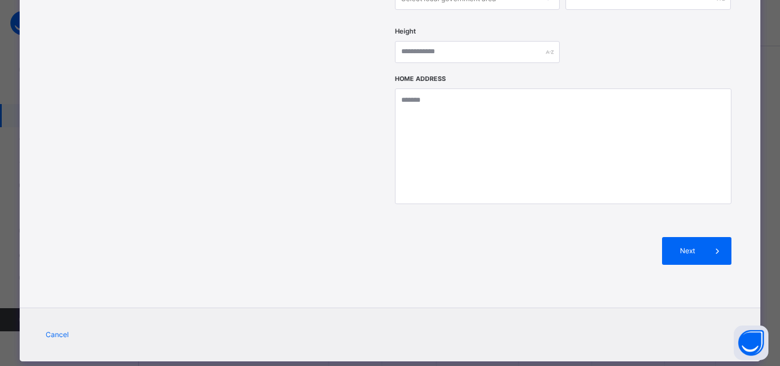
click at [306, 335] on div "**********" at bounding box center [390, 183] width 780 height 366
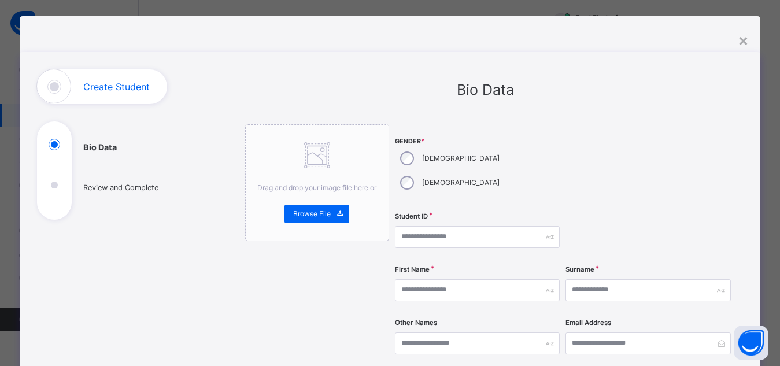
scroll to position [0, 0]
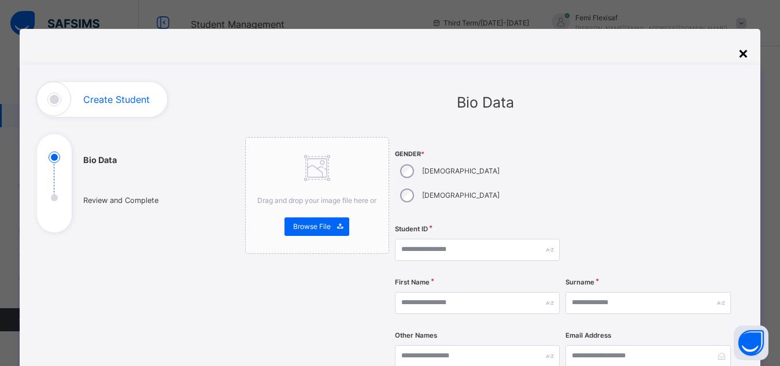
click at [742, 58] on div "×" at bounding box center [743, 52] width 11 height 24
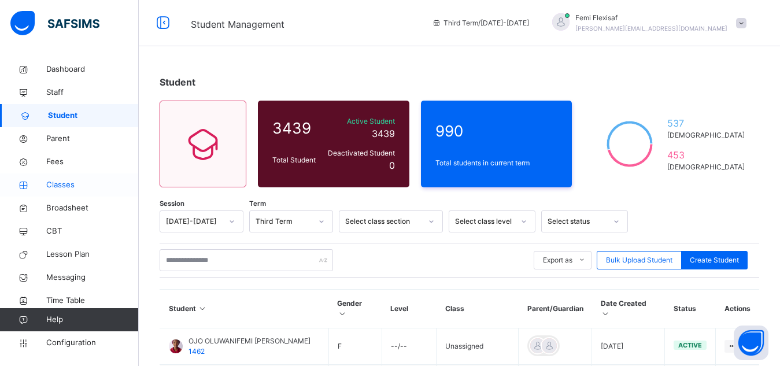
click at [77, 186] on span "Classes" at bounding box center [92, 185] width 93 height 12
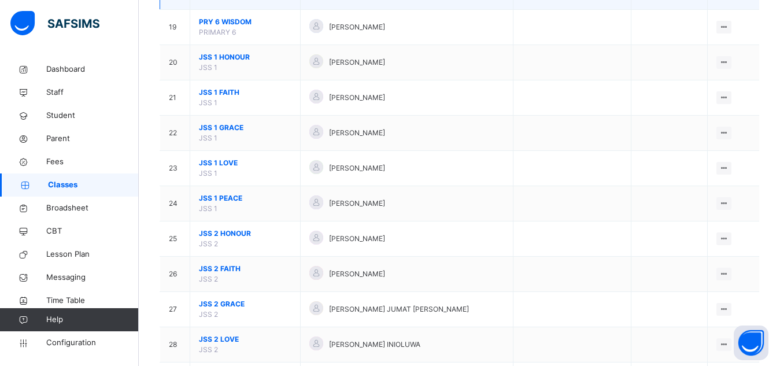
scroll to position [763, 0]
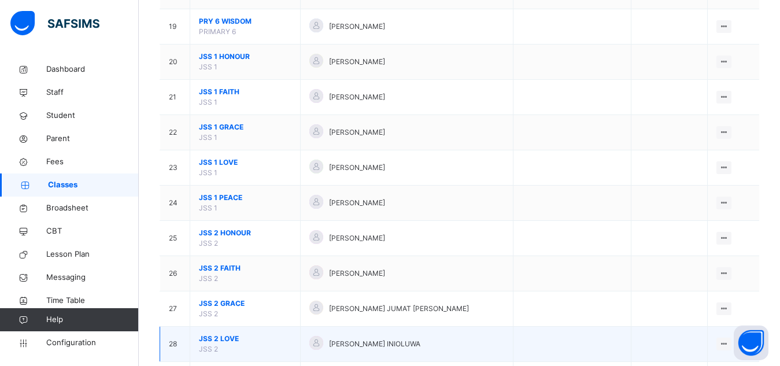
click at [218, 335] on span "JSS 2 LOVE" at bounding box center [245, 339] width 93 height 10
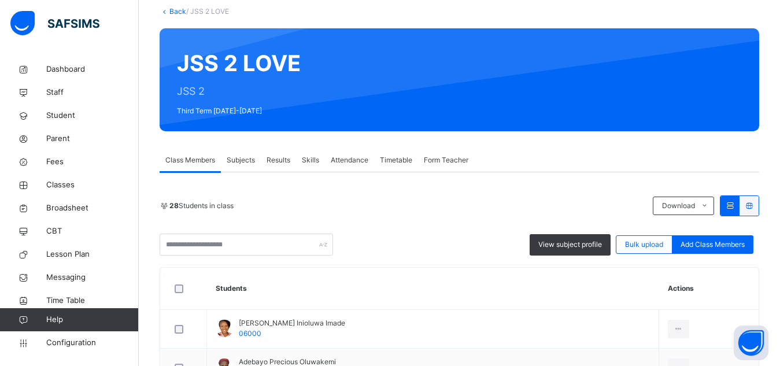
scroll to position [69, 0]
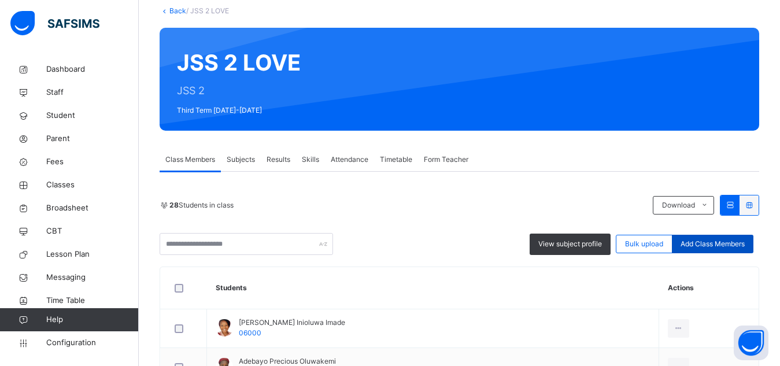
click at [735, 241] on span "Add Class Members" at bounding box center [713, 244] width 64 height 10
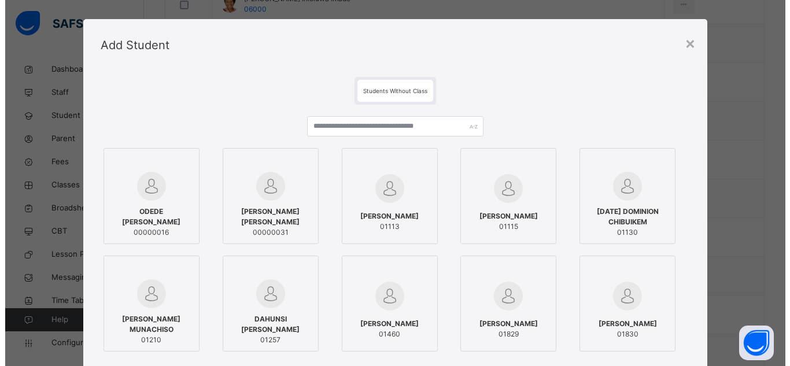
scroll to position [0, 0]
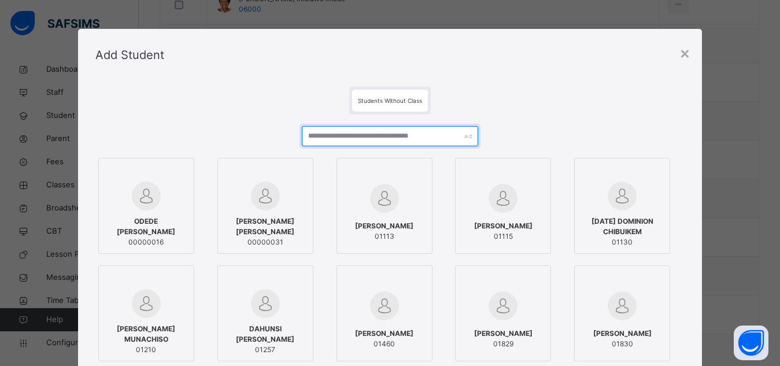
click at [350, 139] on input "text" at bounding box center [390, 136] width 177 height 20
click at [139, 212] on div "ODEDE [PERSON_NAME] 00000016" at bounding box center [146, 231] width 83 height 43
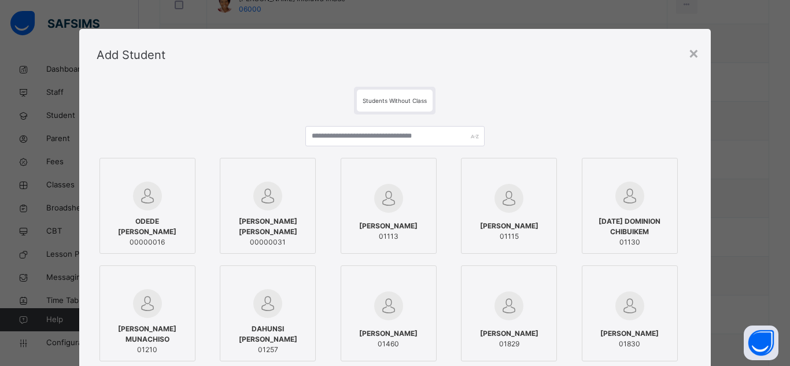
click at [213, 110] on div "Students Without Class" at bounding box center [395, 101] width 597 height 28
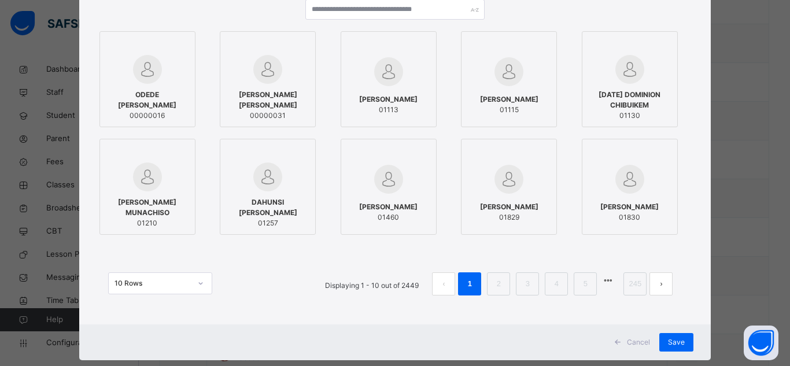
scroll to position [103, 0]
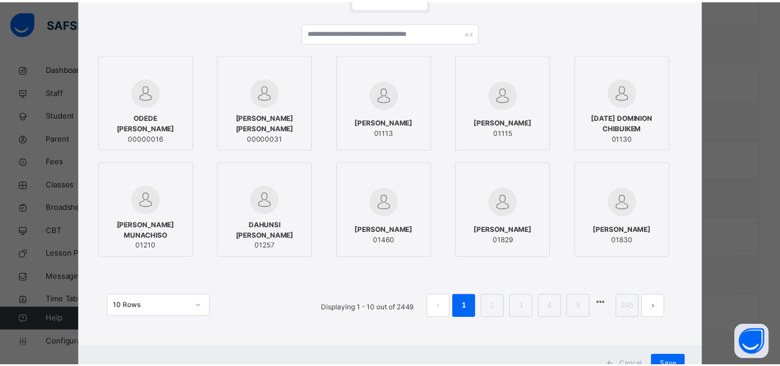
scroll to position [127, 0]
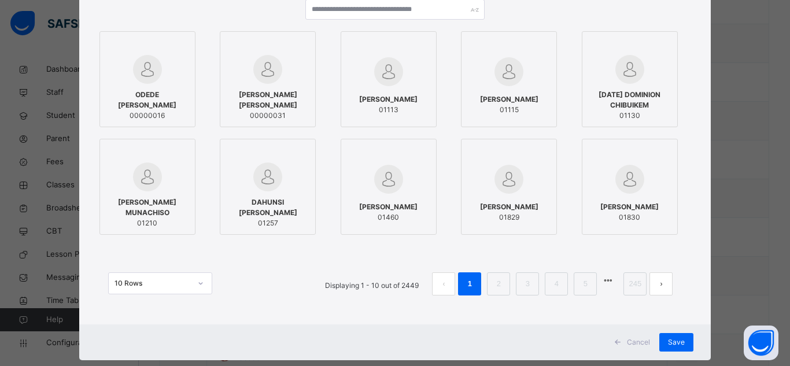
click at [634, 335] on span "Cancel" at bounding box center [638, 342] width 23 height 10
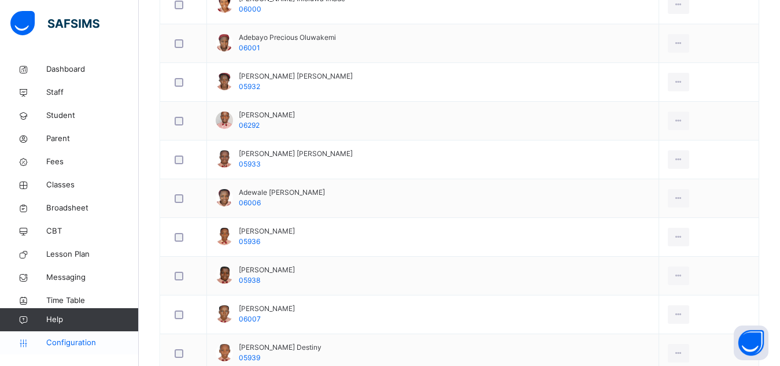
click at [61, 335] on span "Configuration" at bounding box center [92, 343] width 92 height 12
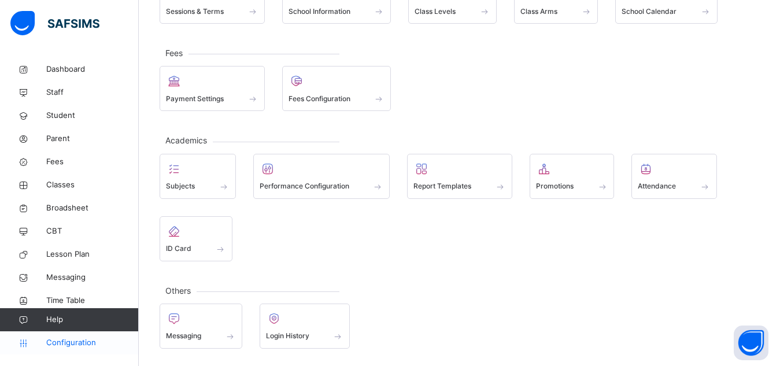
scroll to position [116, 0]
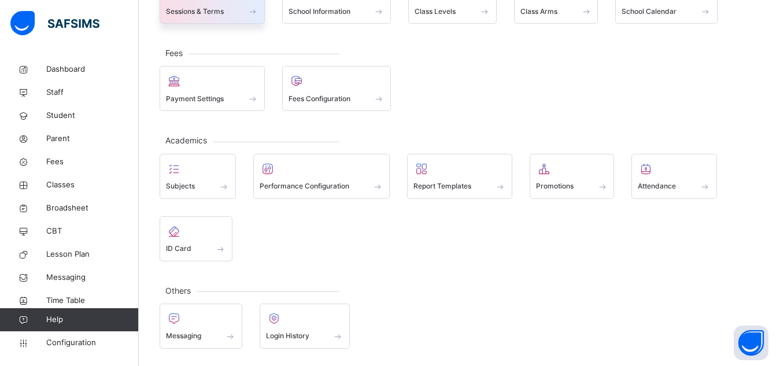
click at [202, 9] on span "Sessions & Terms" at bounding box center [195, 11] width 58 height 10
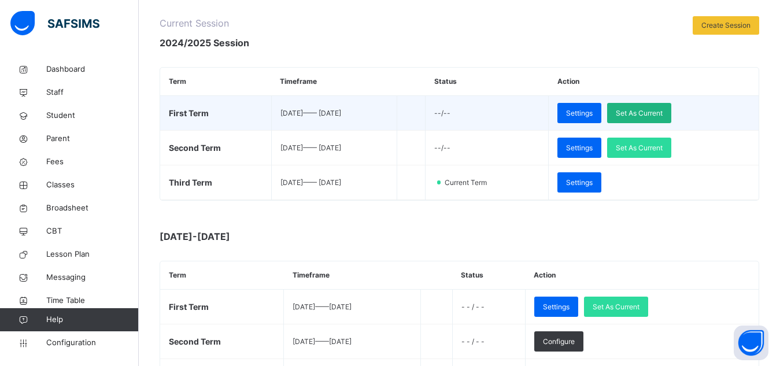
scroll to position [208, 0]
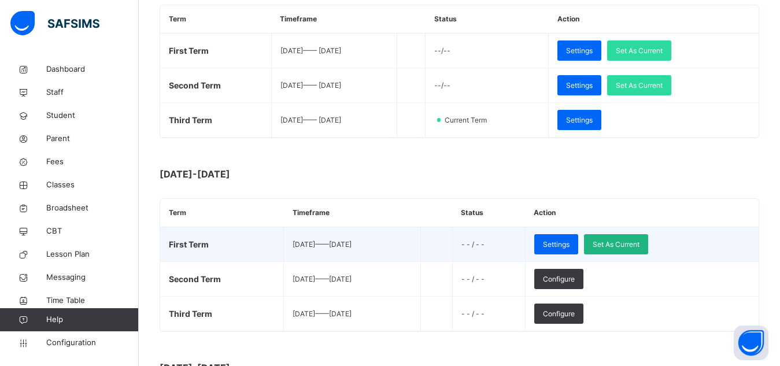
click at [639, 247] on span "Set As Current" at bounding box center [616, 244] width 47 height 10
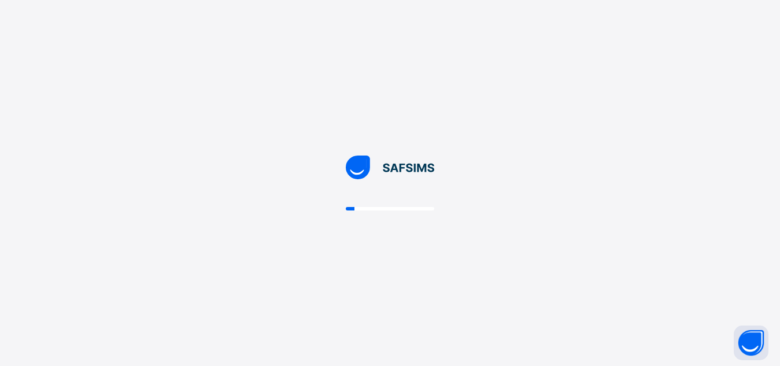
scroll to position [0, 0]
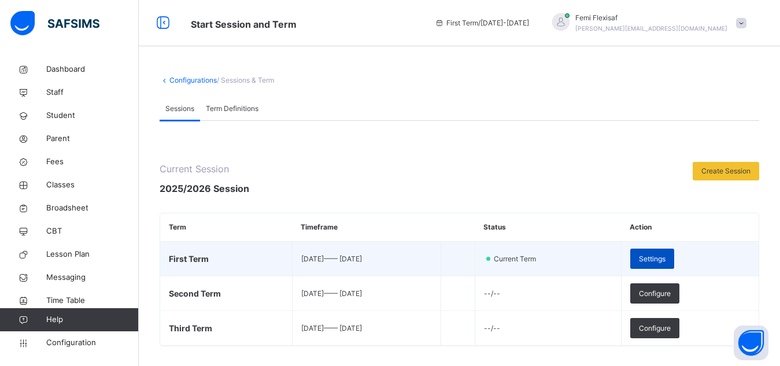
click at [666, 261] on span "Settings" at bounding box center [652, 259] width 27 height 10
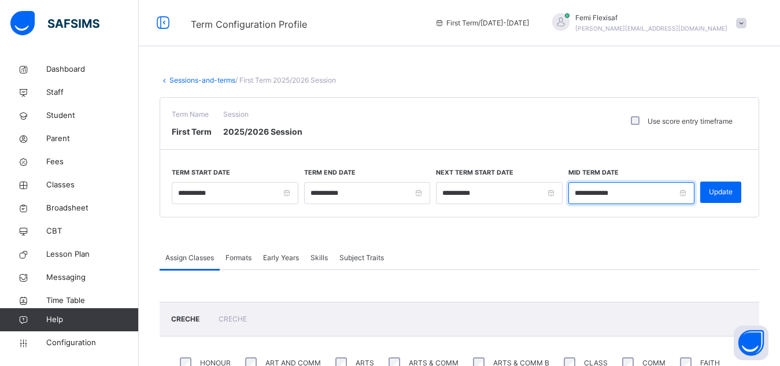
click at [609, 195] on input "**********" at bounding box center [631, 193] width 127 height 22
click at [499, 222] on span at bounding box center [460, 231] width 600 height 29
click at [611, 196] on input "**********" at bounding box center [631, 193] width 127 height 22
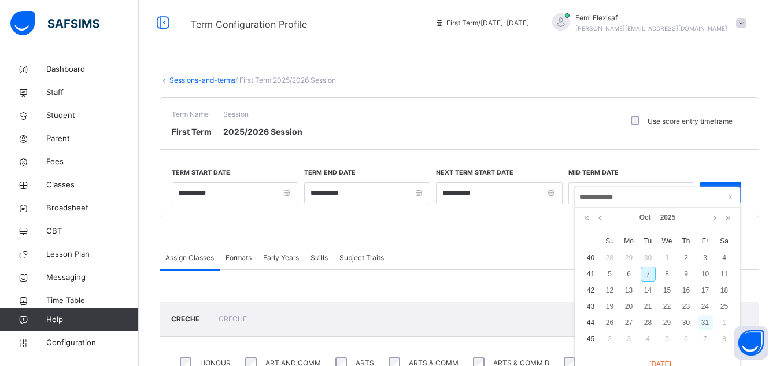
click at [703, 324] on div "31" at bounding box center [705, 322] width 15 height 15
type input "**********"
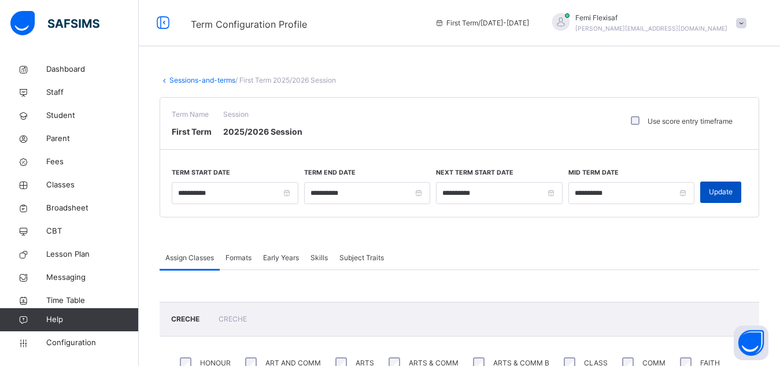
click at [726, 190] on span "Update" at bounding box center [721, 192] width 24 height 10
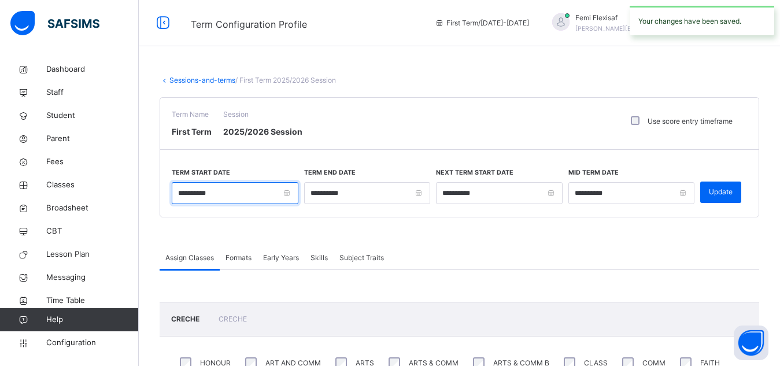
click at [266, 195] on input "**********" at bounding box center [235, 193] width 127 height 22
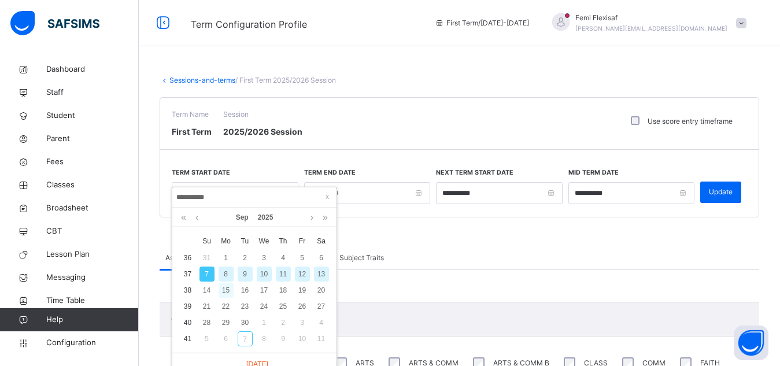
click at [226, 295] on div "15" at bounding box center [226, 290] width 15 height 15
type input "**********"
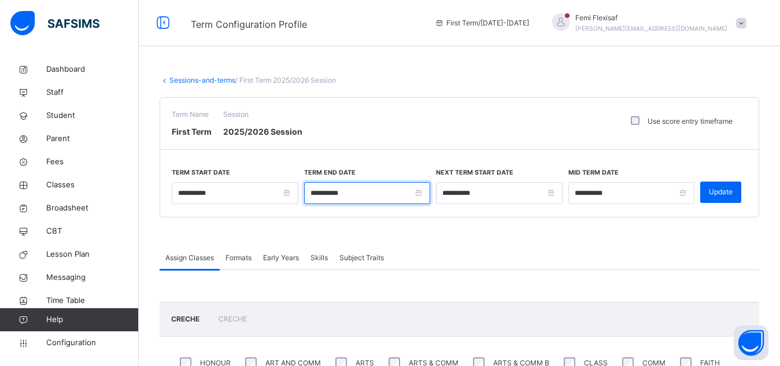
click at [339, 194] on input "**********" at bounding box center [367, 193] width 127 height 22
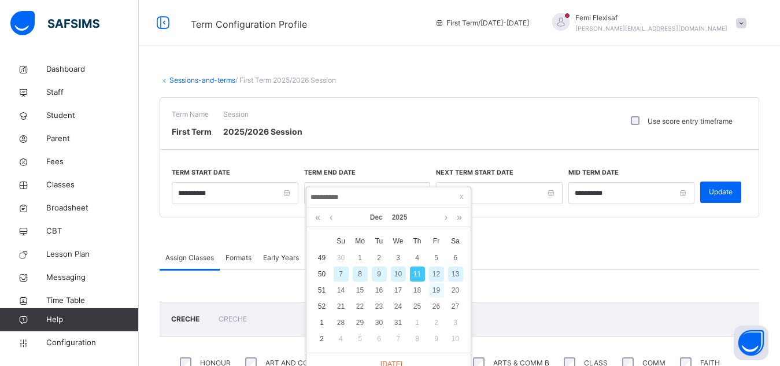
click at [437, 290] on div "19" at bounding box center [436, 290] width 15 height 15
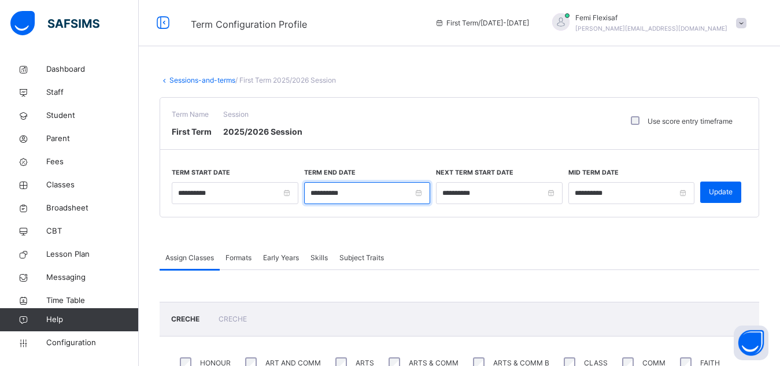
click at [378, 198] on input "**********" at bounding box center [367, 193] width 127 height 22
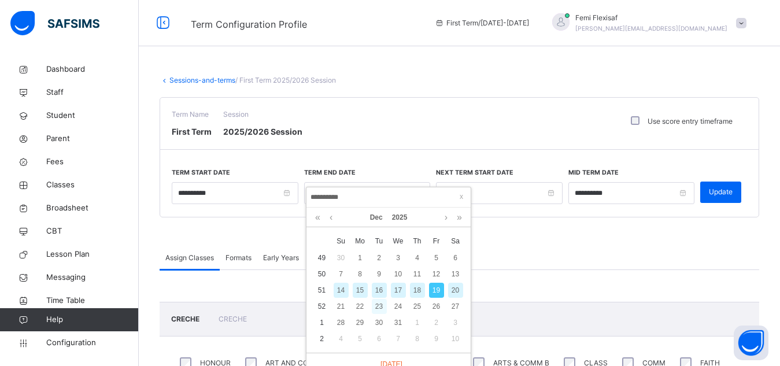
click at [379, 304] on div "23" at bounding box center [379, 306] width 15 height 15
type input "**********"
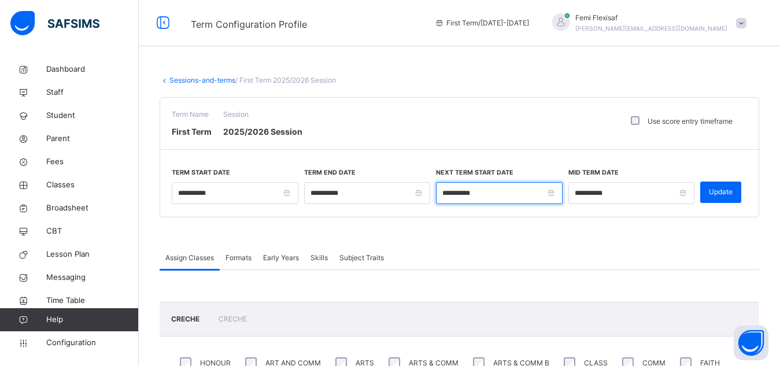
click at [500, 201] on input "**********" at bounding box center [499, 193] width 127 height 22
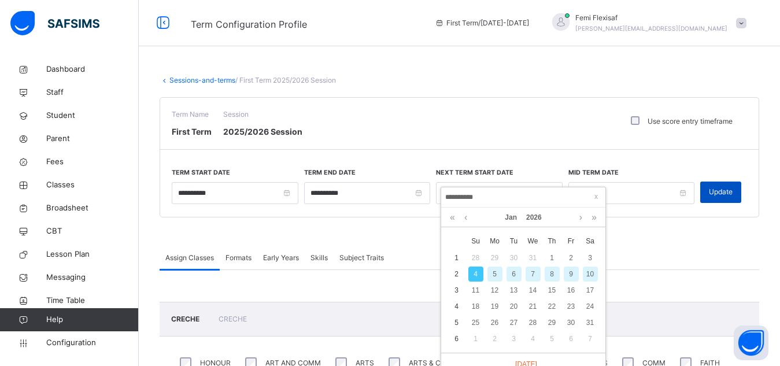
click at [733, 197] on span "Update" at bounding box center [721, 192] width 24 height 10
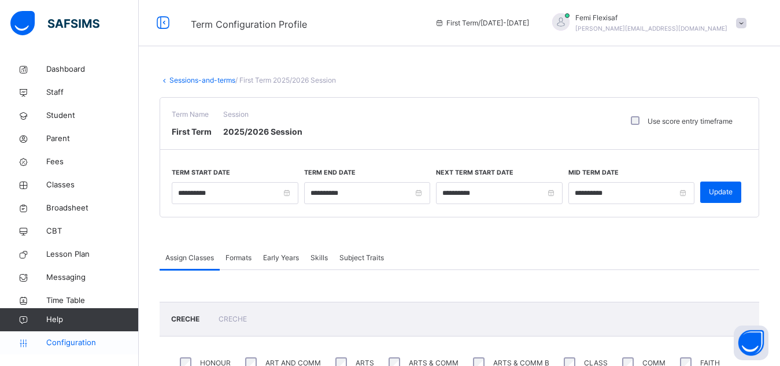
click at [76, 335] on span "Configuration" at bounding box center [92, 343] width 92 height 12
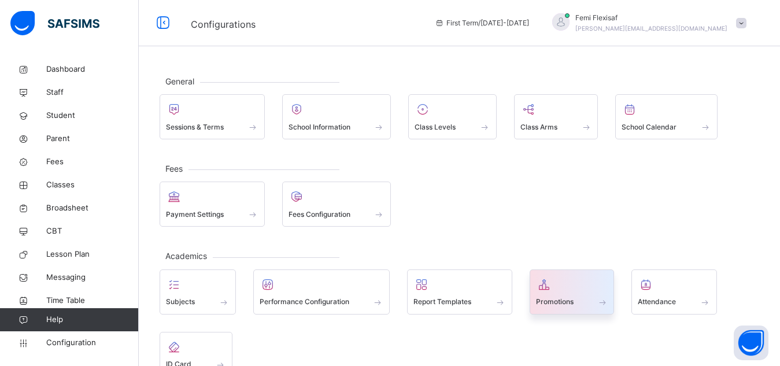
click at [571, 293] on span at bounding box center [572, 294] width 72 height 3
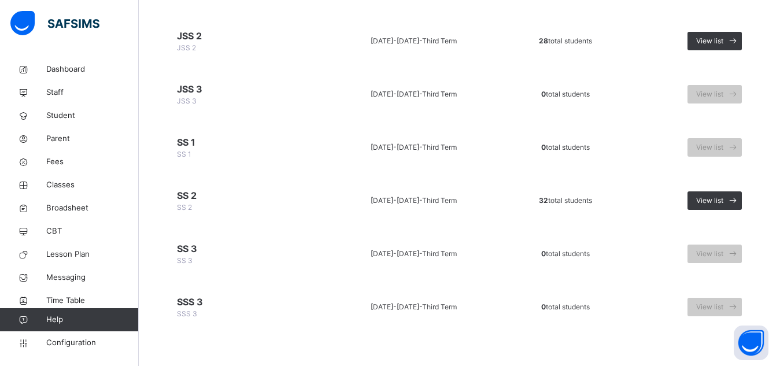
scroll to position [775, 0]
